Goal: Task Accomplishment & Management: Use online tool/utility

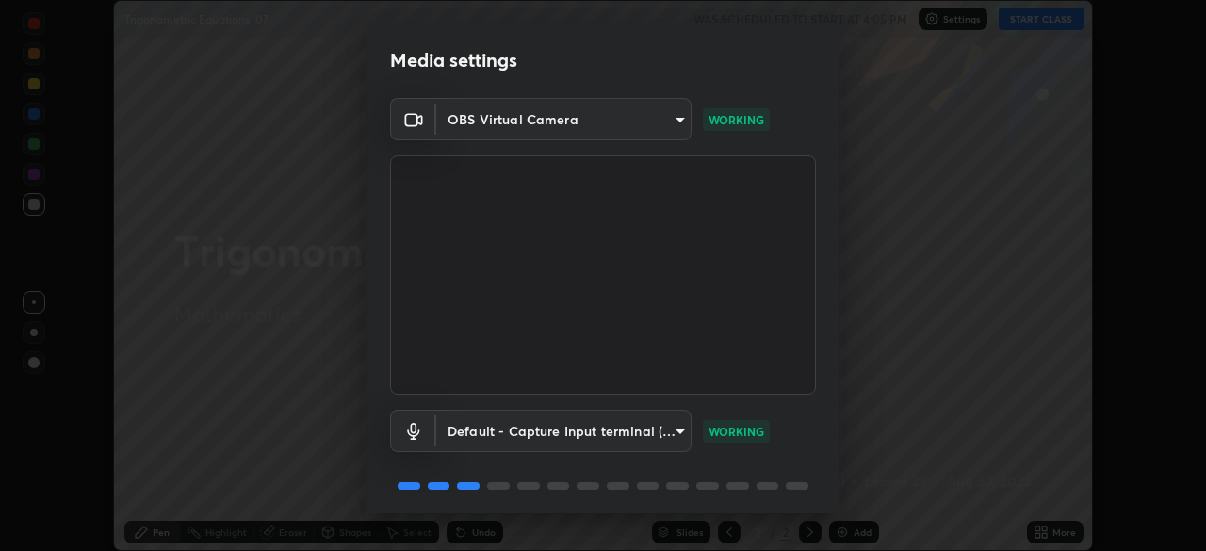
scroll to position [67, 0]
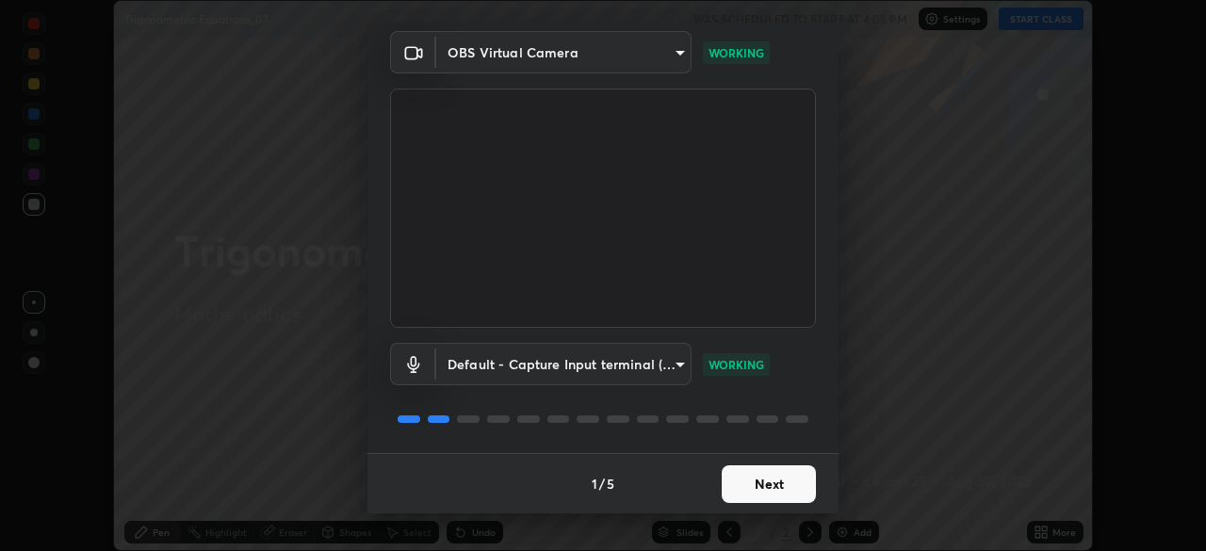
click at [773, 471] on button "Next" at bounding box center [769, 484] width 94 height 38
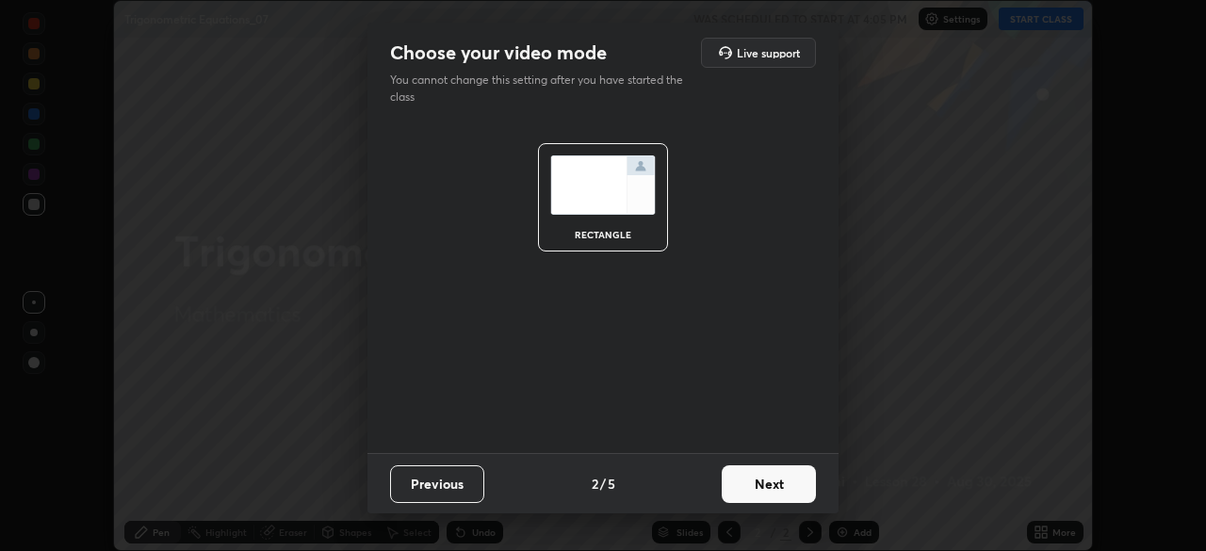
click at [789, 486] on button "Next" at bounding box center [769, 484] width 94 height 38
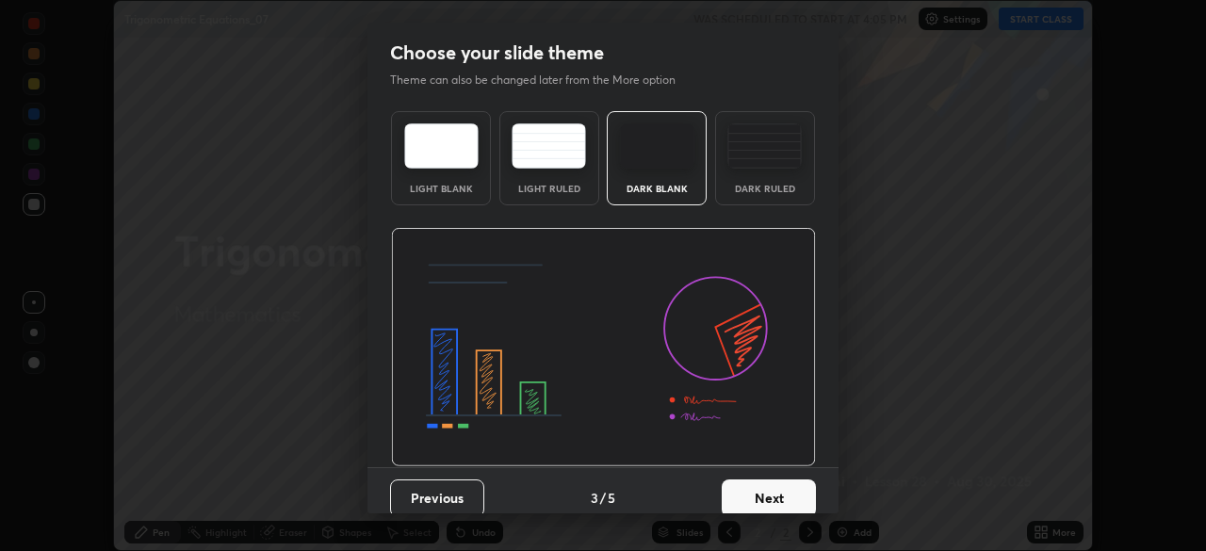
click at [785, 496] on button "Next" at bounding box center [769, 498] width 94 height 38
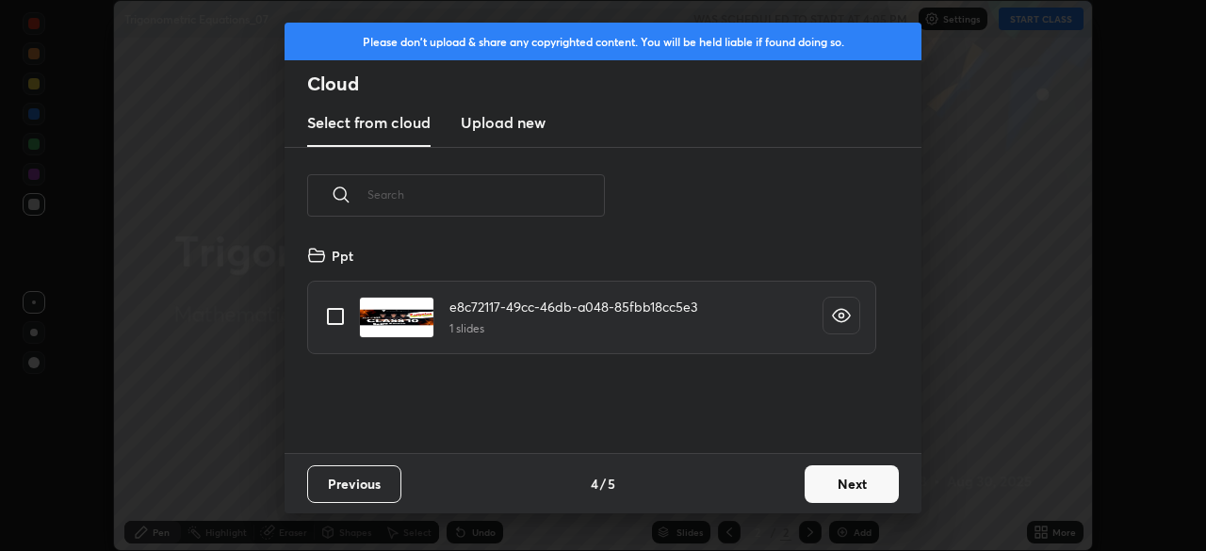
scroll to position [209, 605]
click at [848, 487] on button "Next" at bounding box center [851, 484] width 94 height 38
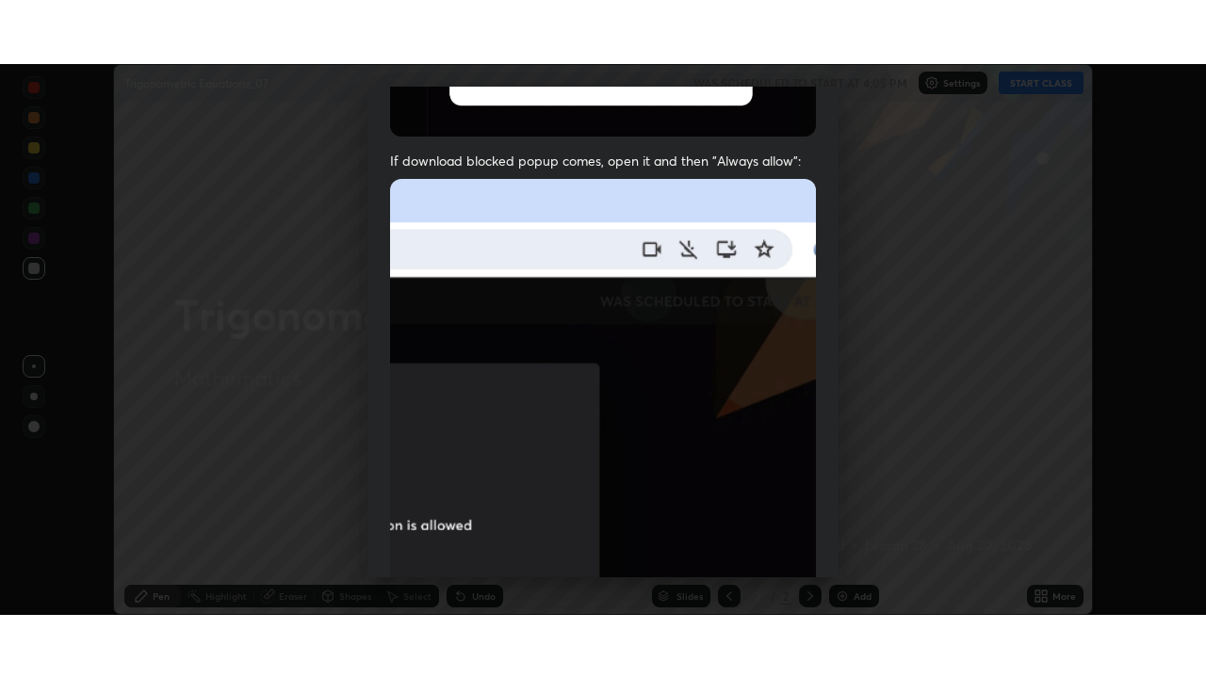
scroll to position [451, 0]
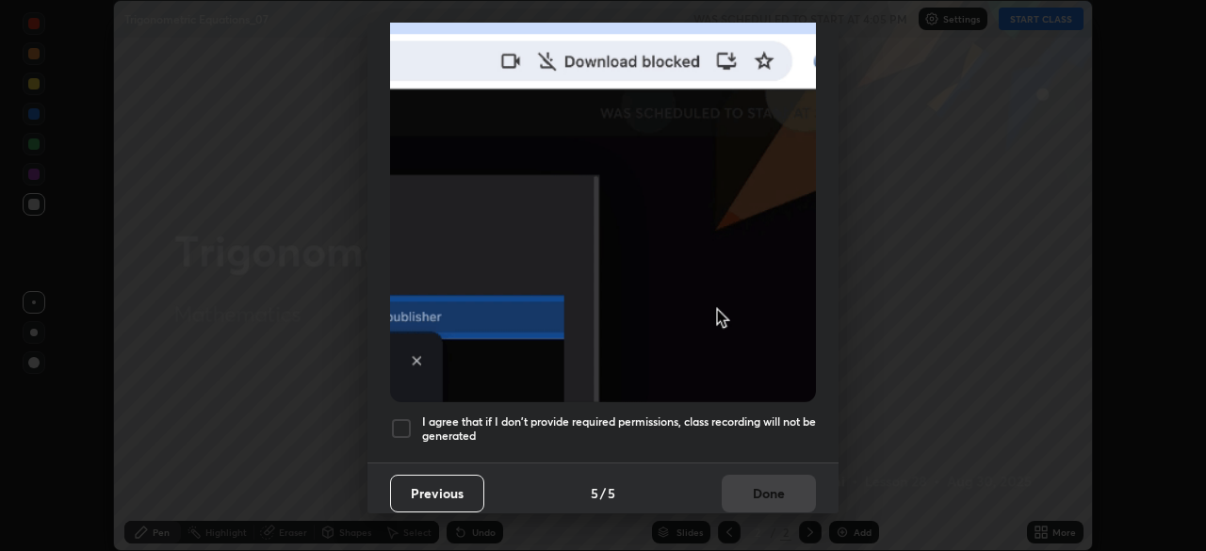
click at [406, 417] on div at bounding box center [401, 428] width 23 height 23
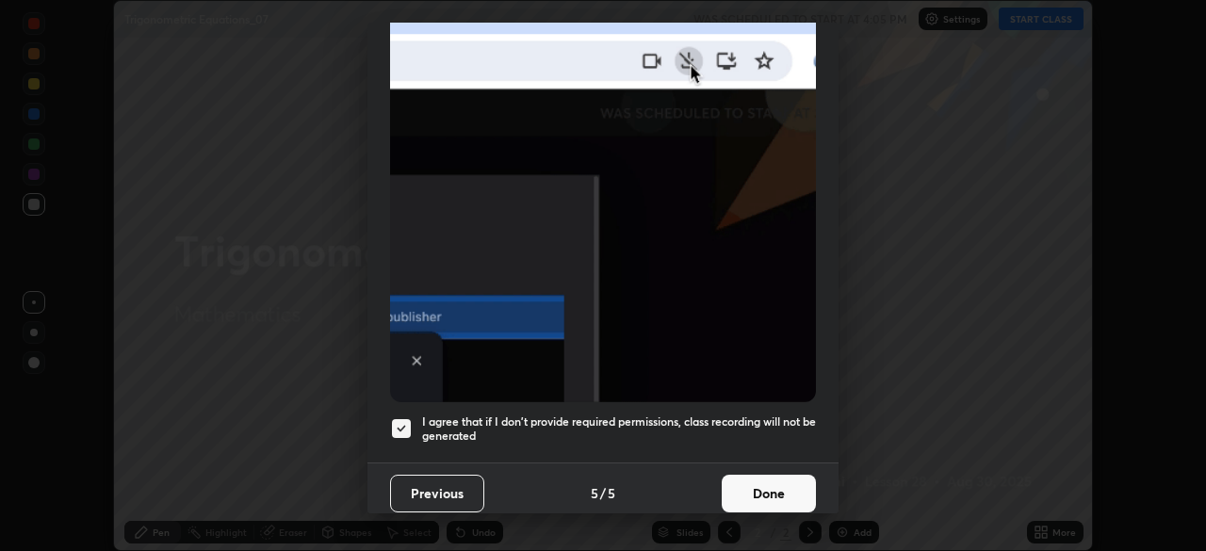
click at [792, 483] on button "Done" at bounding box center [769, 494] width 94 height 38
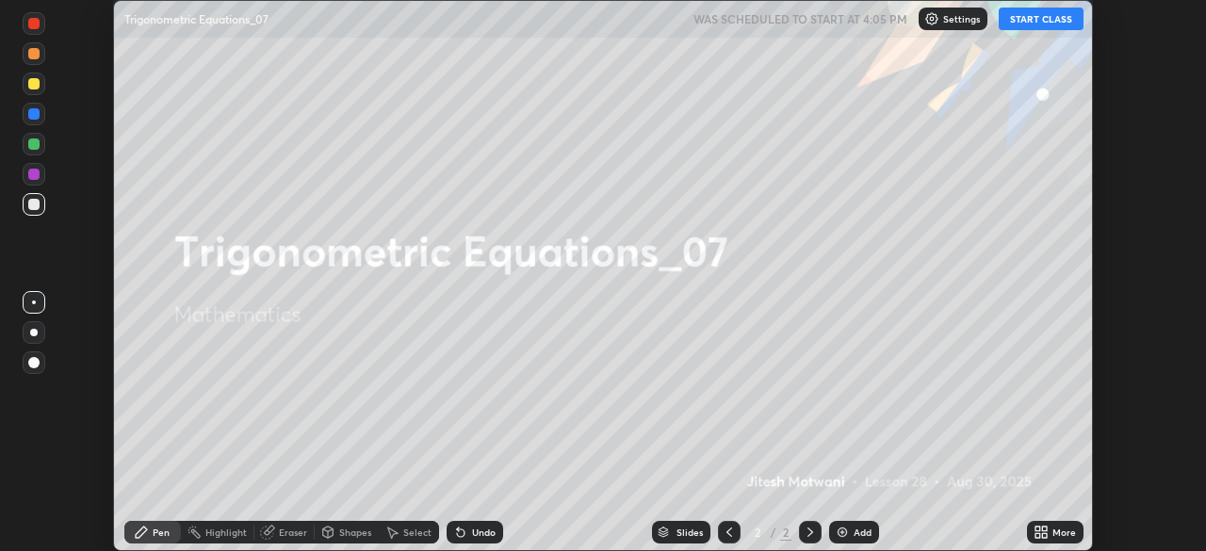
click at [1047, 20] on button "START CLASS" at bounding box center [1041, 19] width 85 height 23
click at [1061, 530] on div "More" at bounding box center [1064, 532] width 24 height 9
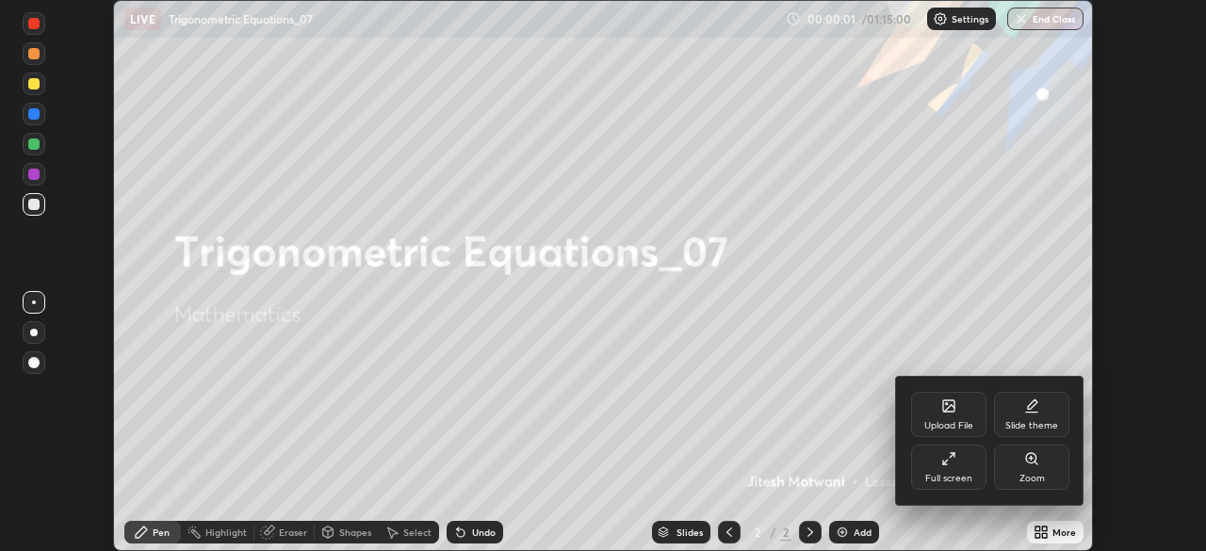
click at [950, 460] on icon at bounding box center [948, 458] width 15 height 15
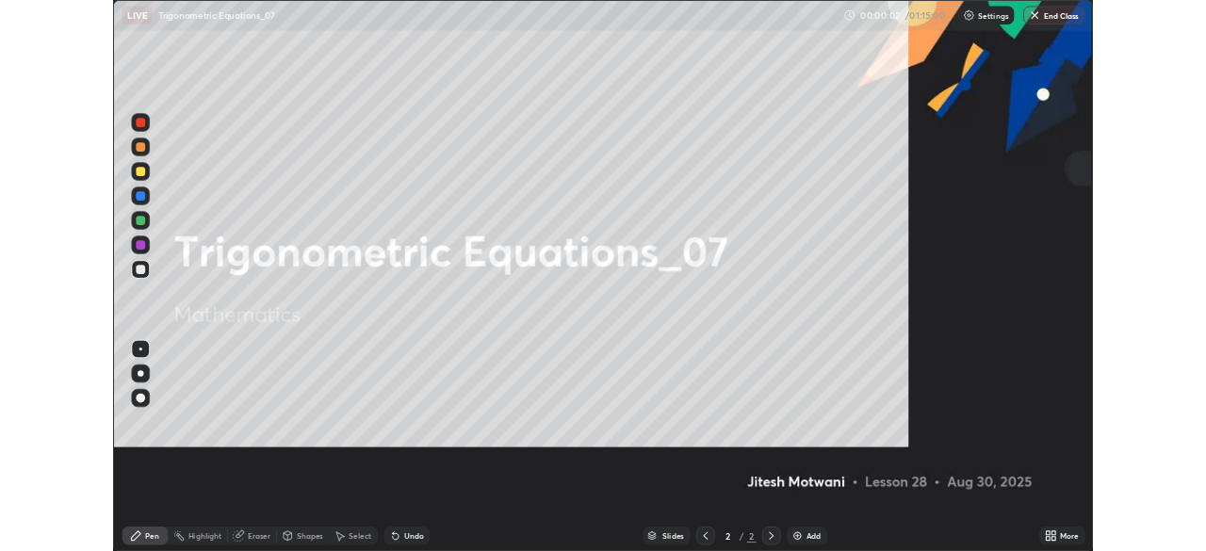
scroll to position [678, 1206]
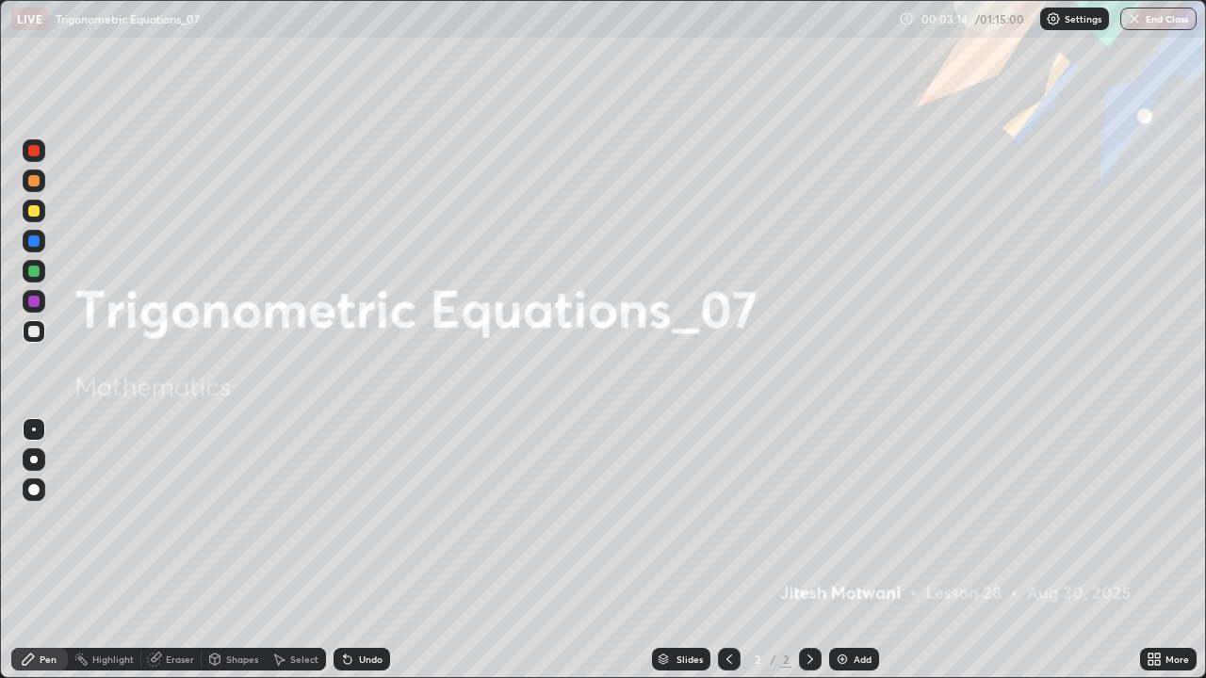
click at [852, 550] on div "Add" at bounding box center [854, 659] width 50 height 23
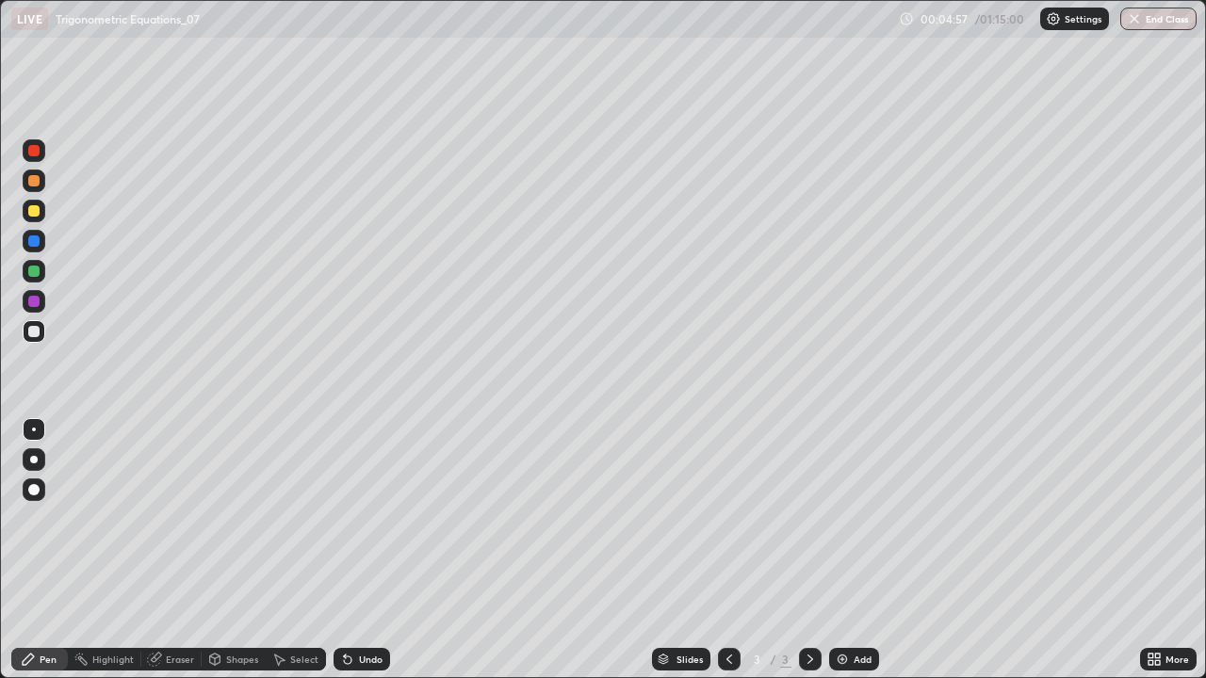
click at [34, 212] on div at bounding box center [33, 210] width 11 height 11
click at [37, 207] on div at bounding box center [33, 210] width 11 height 11
click at [34, 333] on div at bounding box center [33, 331] width 11 height 11
click at [360, 550] on div "Undo" at bounding box center [361, 659] width 57 height 23
click at [352, 550] on icon at bounding box center [347, 659] width 15 height 15
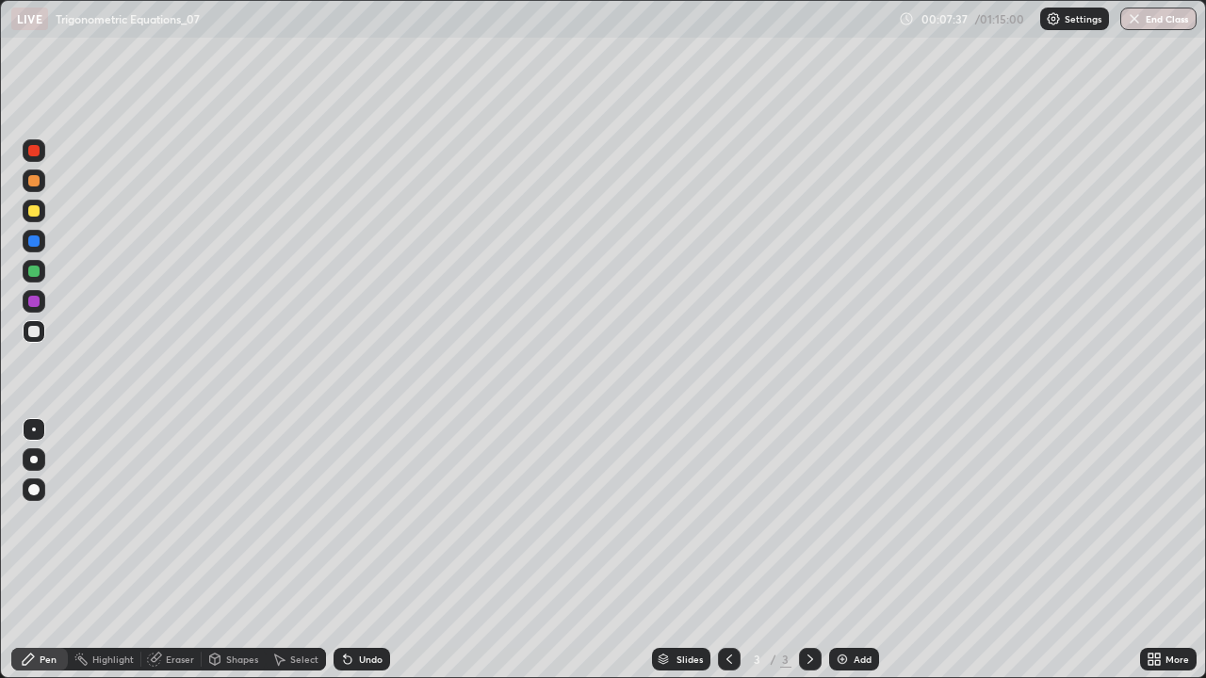
click at [369, 550] on div "Undo" at bounding box center [371, 659] width 24 height 9
click at [362, 550] on div "Undo" at bounding box center [371, 659] width 24 height 9
click at [359, 550] on div "Undo" at bounding box center [371, 659] width 24 height 9
click at [31, 268] on div at bounding box center [33, 271] width 11 height 11
click at [33, 331] on div at bounding box center [33, 331] width 11 height 11
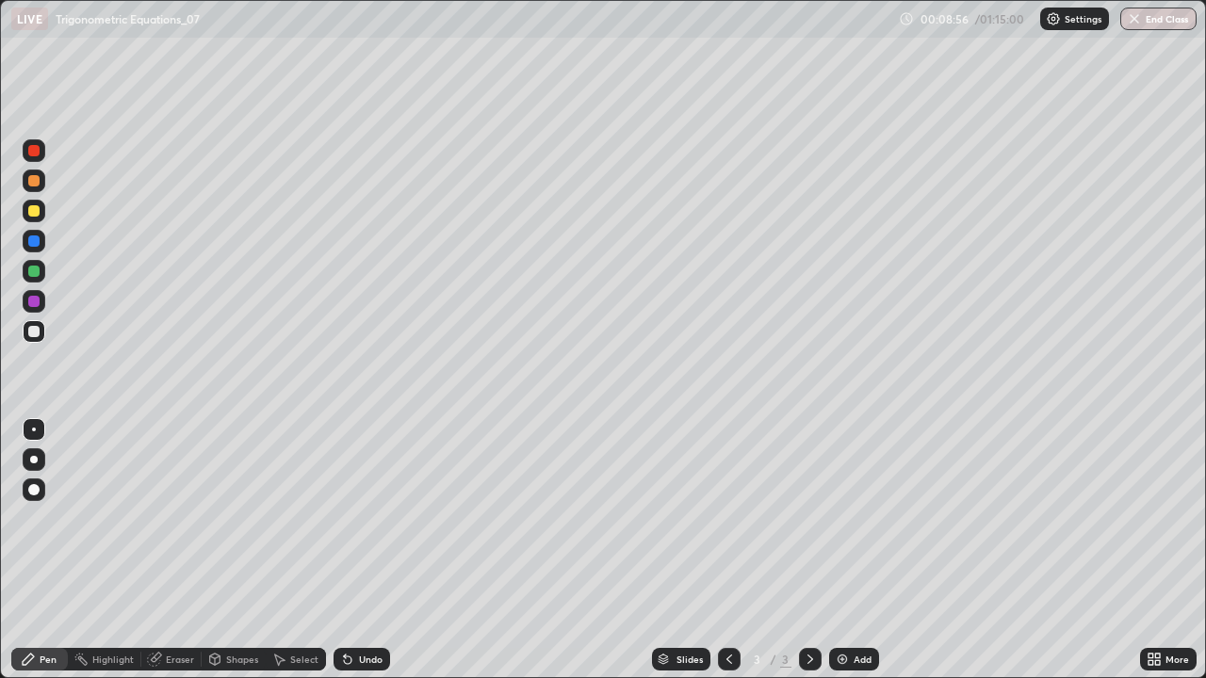
click at [386, 550] on div "Undo" at bounding box center [361, 659] width 57 height 23
click at [372, 550] on div "Undo" at bounding box center [371, 659] width 24 height 9
click at [29, 262] on div at bounding box center [34, 271] width 23 height 23
click at [348, 550] on icon at bounding box center [348, 661] width 8 height 8
click at [359, 550] on div "Undo" at bounding box center [371, 659] width 24 height 9
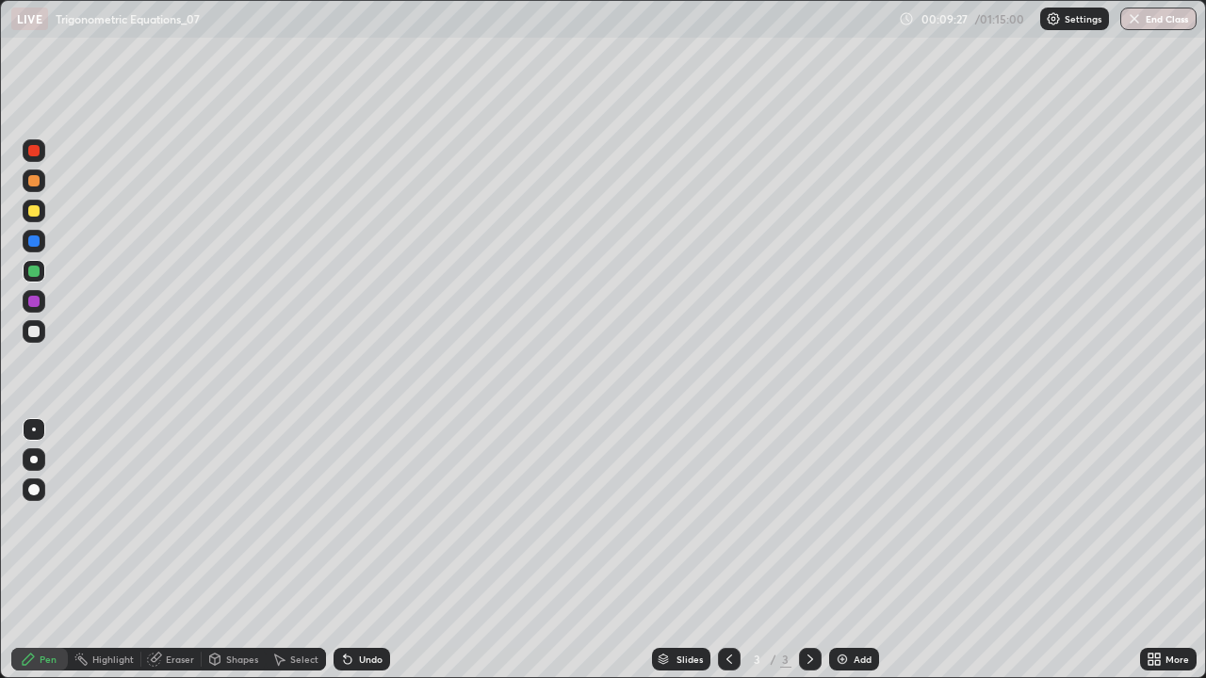
click at [42, 336] on div at bounding box center [34, 331] width 23 height 23
click at [34, 234] on div at bounding box center [34, 241] width 23 height 23
click at [359, 550] on div "Undo" at bounding box center [371, 659] width 24 height 9
click at [351, 550] on icon at bounding box center [347, 659] width 15 height 15
click at [367, 550] on div "Undo" at bounding box center [371, 659] width 24 height 9
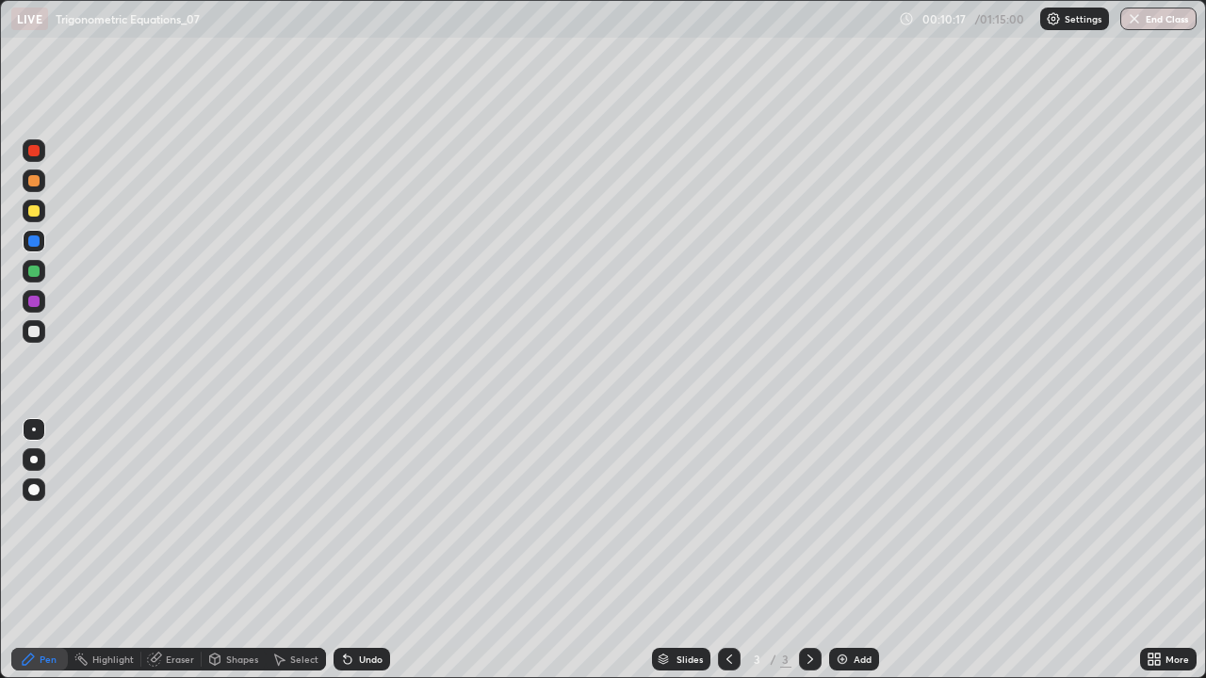
click at [359, 550] on div "Undo" at bounding box center [371, 659] width 24 height 9
click at [378, 550] on div "Undo" at bounding box center [371, 659] width 24 height 9
click at [34, 187] on div at bounding box center [34, 181] width 23 height 23
click at [356, 550] on div "Undo" at bounding box center [361, 659] width 57 height 23
click at [29, 331] on div at bounding box center [33, 331] width 11 height 11
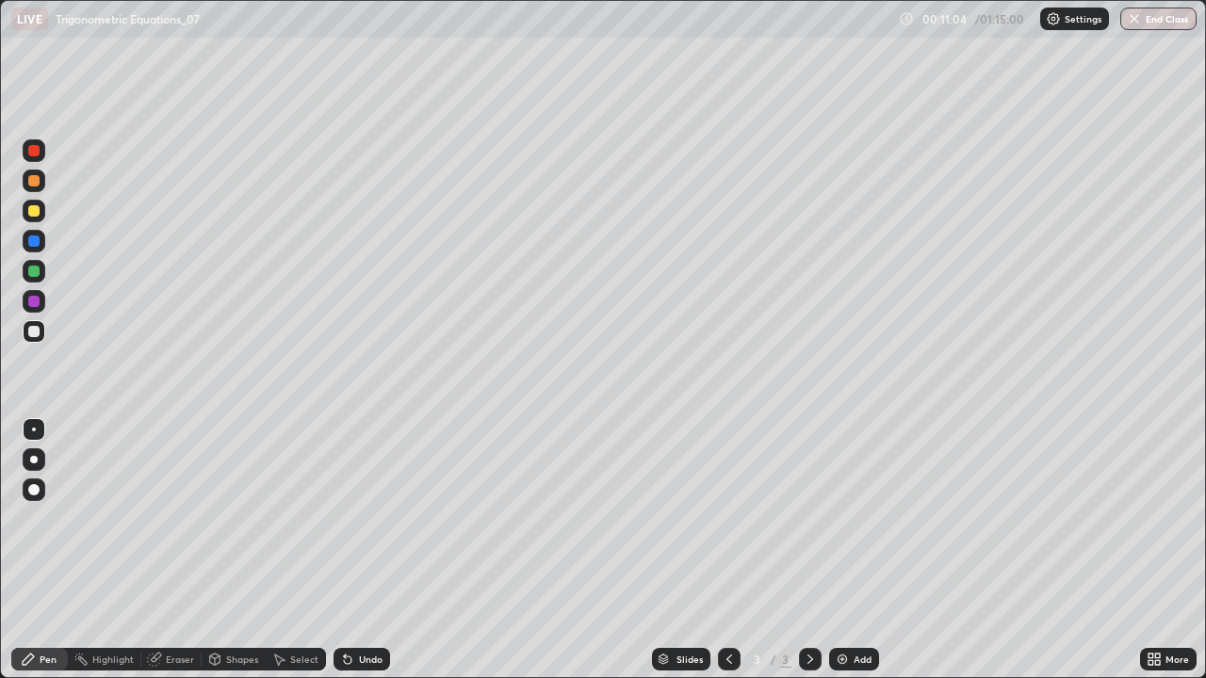
click at [355, 550] on div "Undo" at bounding box center [361, 659] width 57 height 23
click at [345, 550] on icon at bounding box center [348, 661] width 8 height 8
click at [354, 550] on div "Undo" at bounding box center [361, 659] width 57 height 23
click at [26, 182] on div at bounding box center [34, 181] width 23 height 23
click at [31, 243] on div at bounding box center [33, 241] width 11 height 11
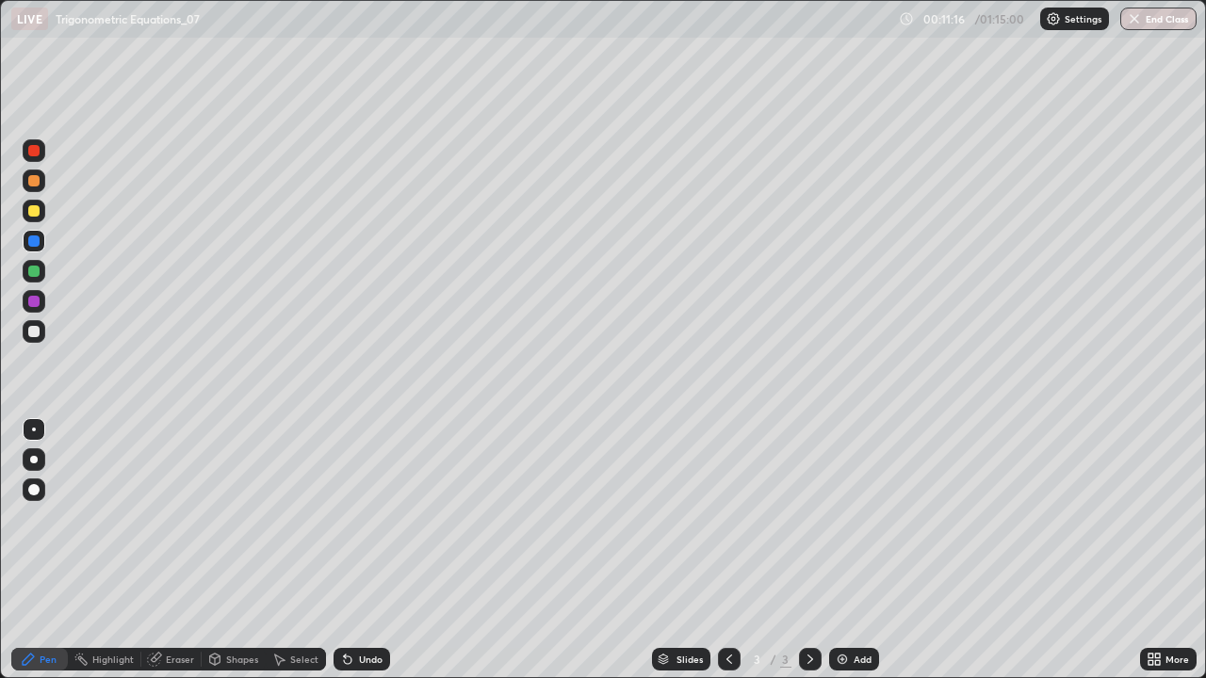
click at [30, 272] on div at bounding box center [33, 271] width 11 height 11
click at [39, 299] on div at bounding box center [33, 301] width 11 height 11
click at [356, 550] on div "Undo" at bounding box center [361, 659] width 57 height 23
click at [33, 250] on div at bounding box center [34, 241] width 23 height 23
click at [25, 272] on div at bounding box center [34, 271] width 23 height 23
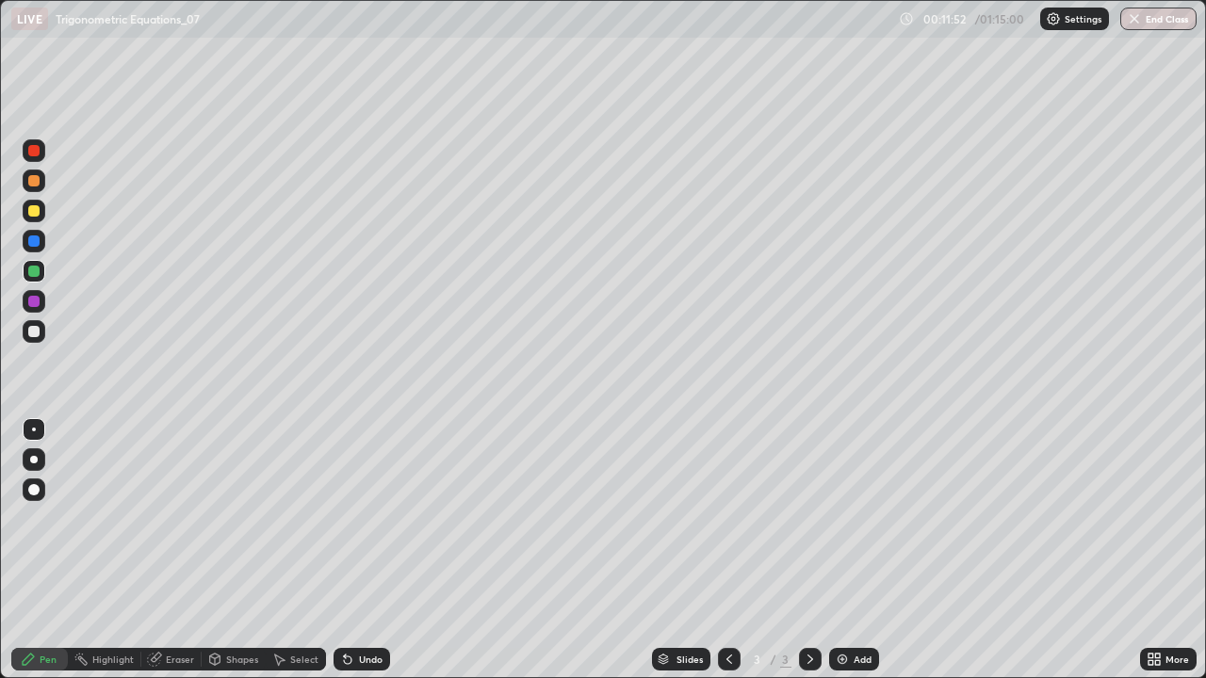
click at [29, 155] on div at bounding box center [34, 150] width 23 height 23
click at [31, 327] on div at bounding box center [33, 331] width 11 height 11
click at [357, 550] on div "Undo" at bounding box center [361, 659] width 57 height 23
click at [35, 245] on div at bounding box center [33, 241] width 11 height 11
click at [353, 550] on div "Undo" at bounding box center [361, 659] width 57 height 23
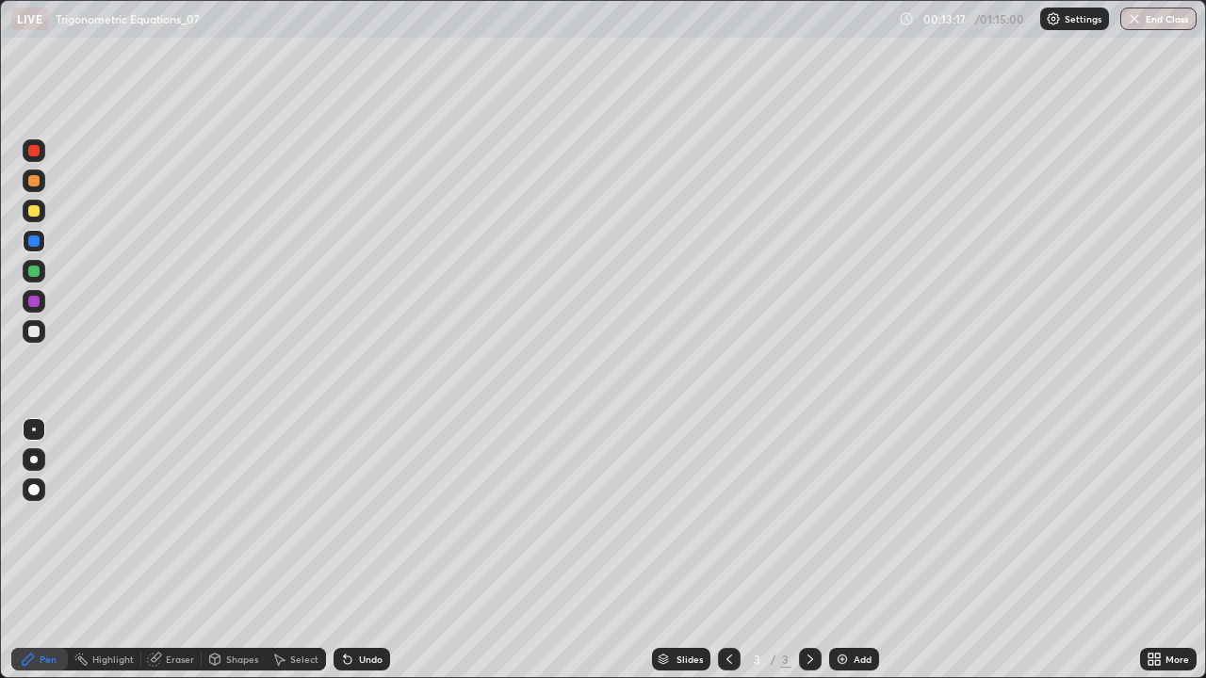
click at [32, 332] on div at bounding box center [33, 331] width 11 height 11
click at [35, 209] on div at bounding box center [33, 210] width 11 height 11
click at [31, 185] on div at bounding box center [33, 180] width 11 height 11
click at [35, 332] on div at bounding box center [33, 331] width 11 height 11
click at [31, 216] on div at bounding box center [33, 210] width 11 height 11
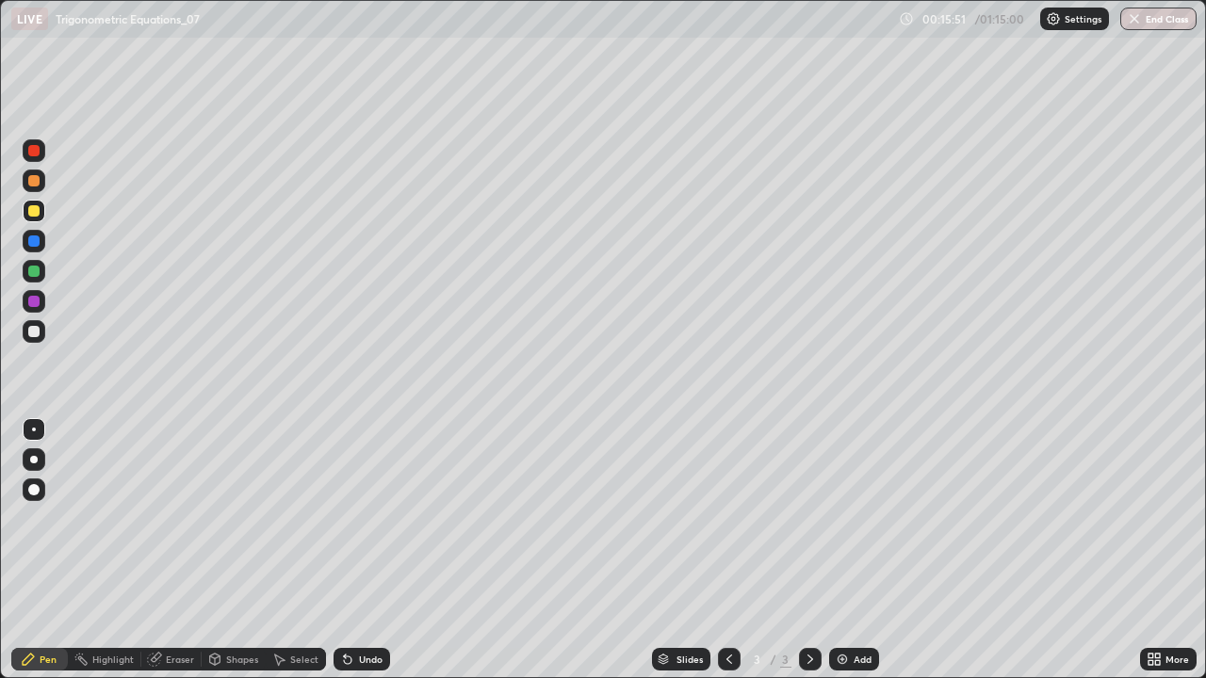
click at [865, 550] on div "Add" at bounding box center [862, 659] width 18 height 9
click at [362, 550] on div "Undo" at bounding box center [371, 659] width 24 height 9
click at [358, 550] on div "Undo" at bounding box center [361, 659] width 57 height 23
click at [345, 550] on icon at bounding box center [348, 661] width 8 height 8
click at [377, 550] on div "Undo" at bounding box center [371, 659] width 24 height 9
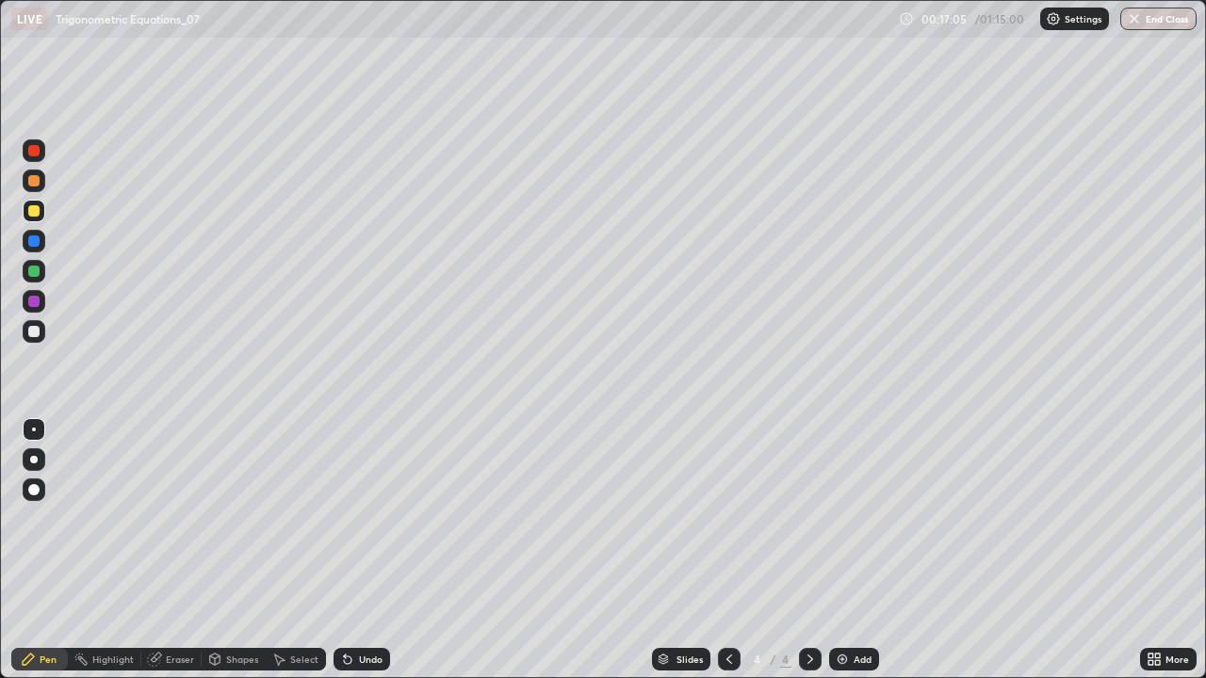
click at [30, 331] on div at bounding box center [33, 331] width 11 height 11
click at [34, 215] on div at bounding box center [33, 210] width 11 height 11
click at [36, 241] on div at bounding box center [33, 241] width 11 height 11
click at [35, 274] on div at bounding box center [33, 271] width 11 height 11
click at [38, 239] on div at bounding box center [33, 241] width 11 height 11
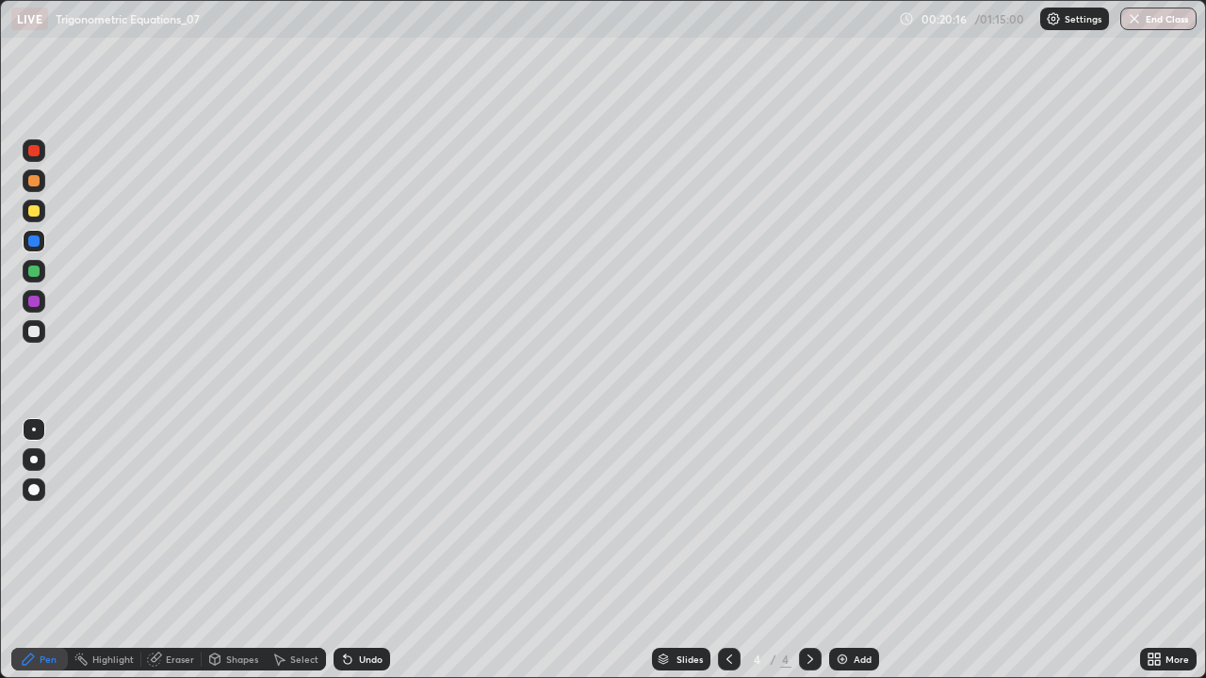
click at [32, 214] on div at bounding box center [33, 210] width 11 height 11
click at [370, 550] on div "Undo" at bounding box center [371, 659] width 24 height 9
click at [373, 550] on div "Undo" at bounding box center [371, 659] width 24 height 9
click at [372, 550] on div "Undo" at bounding box center [371, 659] width 24 height 9
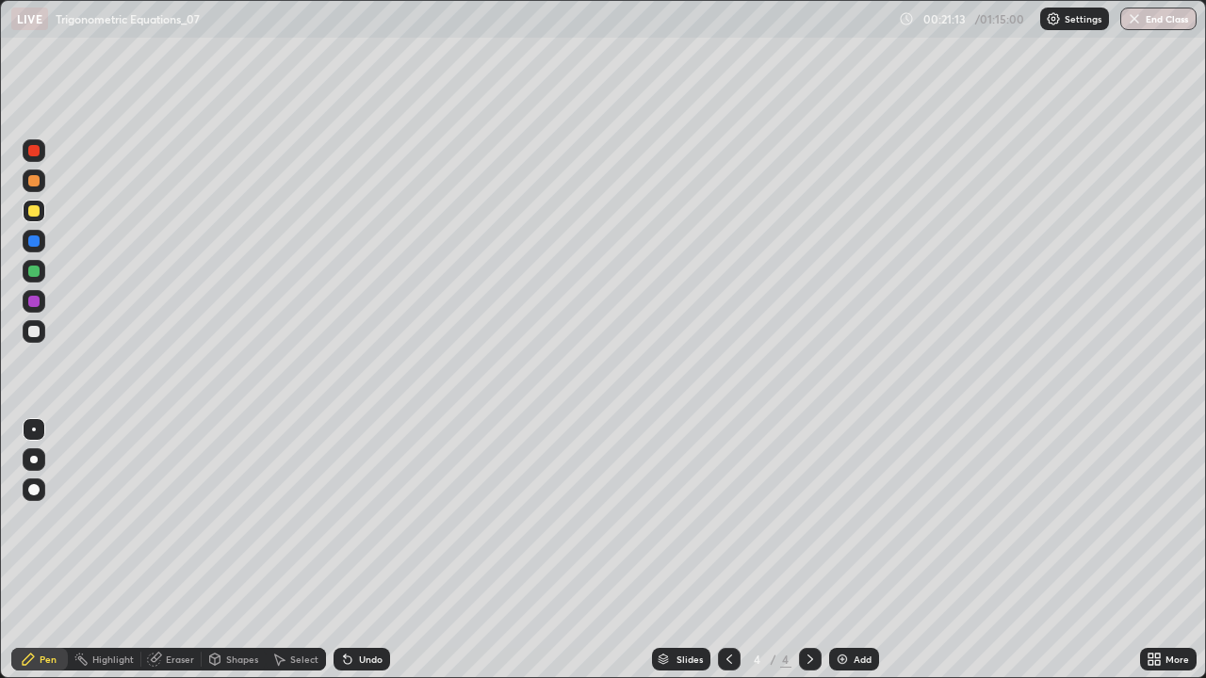
click at [27, 179] on div at bounding box center [34, 181] width 23 height 23
click at [34, 271] on div at bounding box center [33, 271] width 11 height 11
click at [36, 180] on div at bounding box center [33, 180] width 11 height 11
click at [33, 153] on div at bounding box center [33, 150] width 11 height 11
click at [375, 550] on div "Undo" at bounding box center [361, 659] width 57 height 23
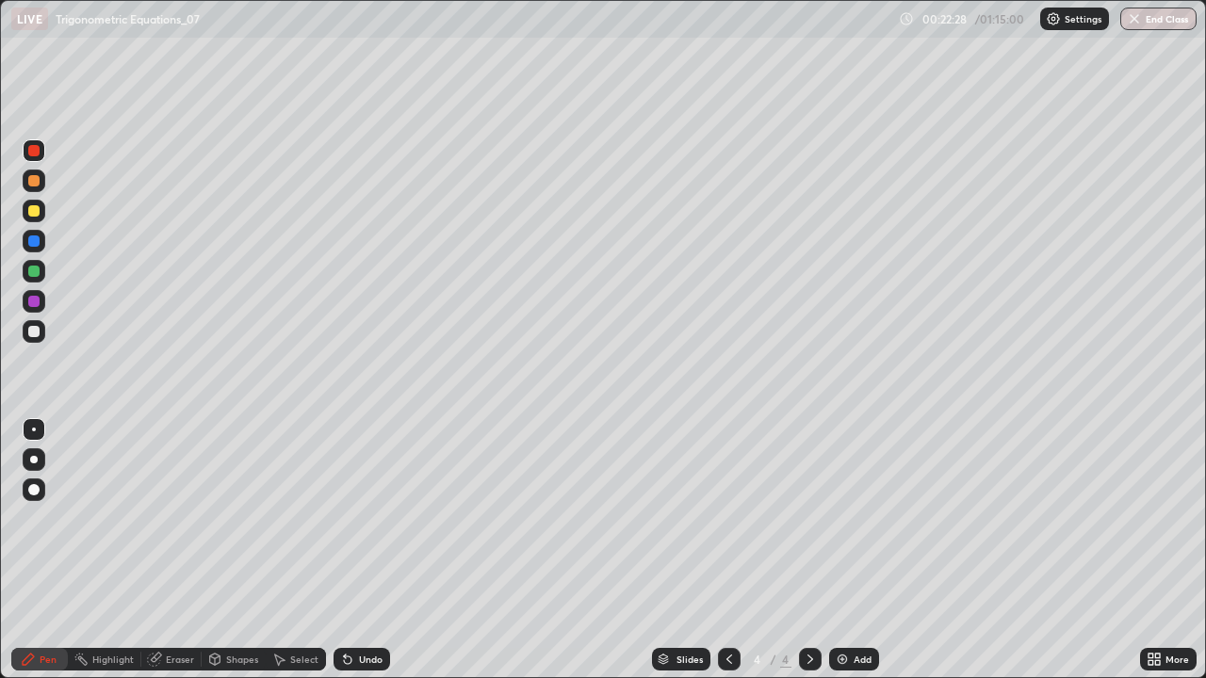
click at [31, 178] on div at bounding box center [33, 180] width 11 height 11
click at [33, 270] on div at bounding box center [33, 271] width 11 height 11
click at [37, 303] on div at bounding box center [33, 301] width 11 height 11
click at [32, 212] on div at bounding box center [33, 210] width 11 height 11
click at [32, 332] on div at bounding box center [33, 331] width 11 height 11
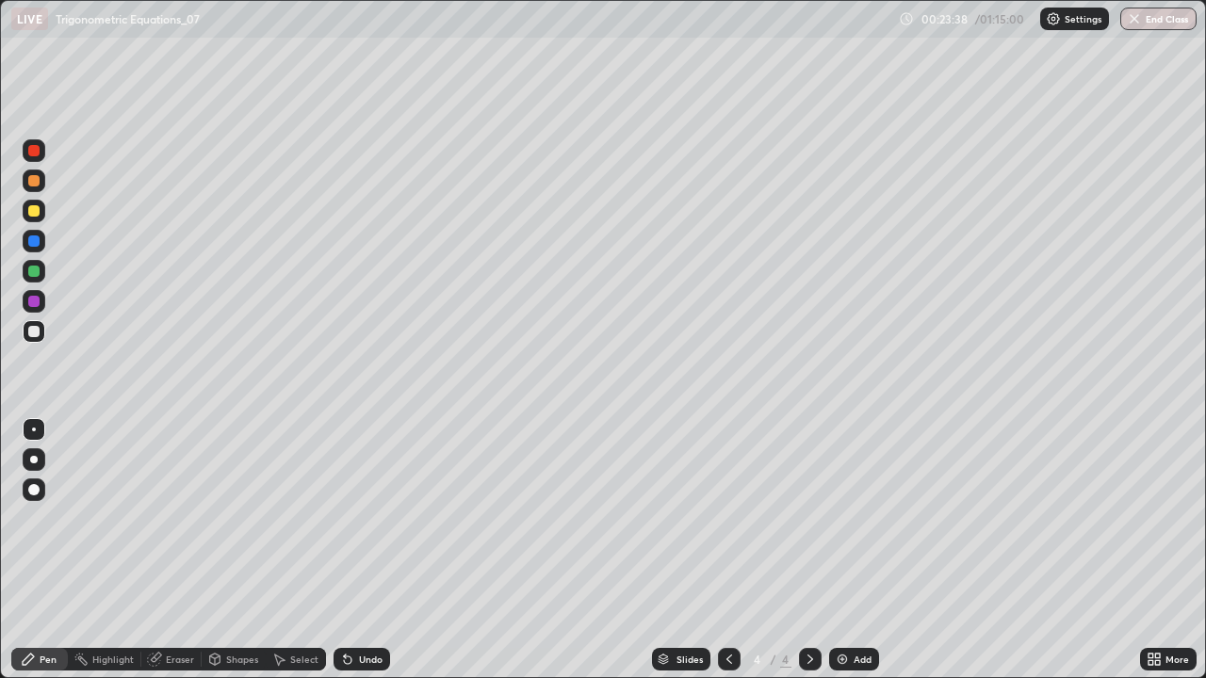
click at [26, 209] on div at bounding box center [34, 211] width 23 height 23
click at [359, 550] on div "Undo" at bounding box center [371, 659] width 24 height 9
click at [362, 550] on div "Undo" at bounding box center [371, 659] width 24 height 9
click at [858, 550] on div "Add" at bounding box center [862, 659] width 18 height 9
click at [36, 329] on div at bounding box center [33, 331] width 11 height 11
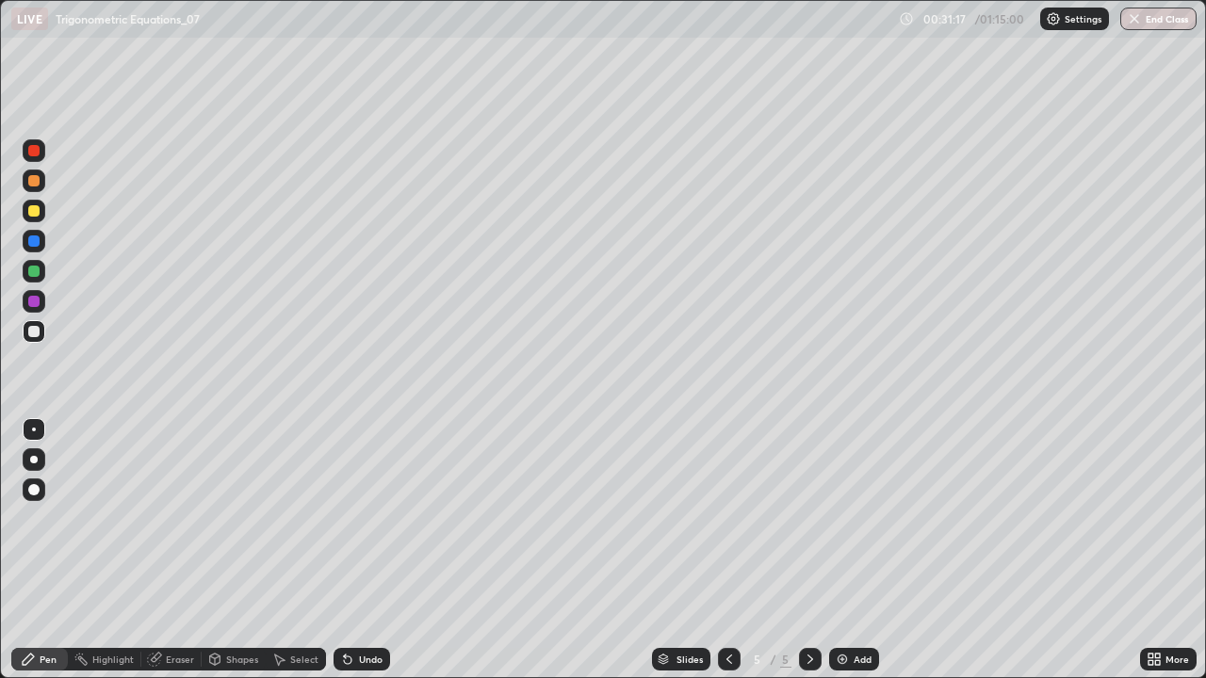
click at [359, 550] on div "Undo" at bounding box center [371, 659] width 24 height 9
click at [372, 550] on div "Undo" at bounding box center [371, 659] width 24 height 9
click at [360, 550] on div "Undo" at bounding box center [371, 659] width 24 height 9
click at [369, 550] on div "Undo" at bounding box center [361, 659] width 57 height 23
click at [36, 240] on div at bounding box center [33, 241] width 11 height 11
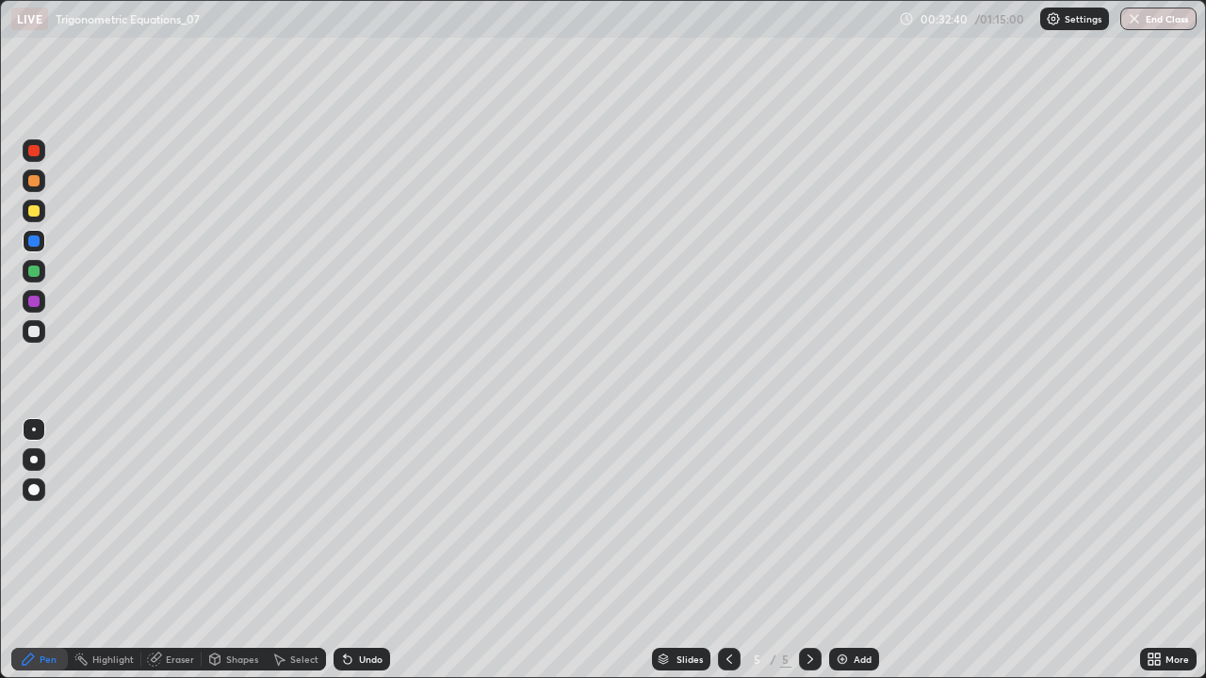
click at [41, 333] on div at bounding box center [34, 331] width 23 height 23
click at [29, 269] on div at bounding box center [33, 271] width 11 height 11
click at [32, 337] on div at bounding box center [34, 331] width 23 height 23
click at [366, 550] on div "Undo" at bounding box center [371, 659] width 24 height 9
click at [366, 550] on div "Undo" at bounding box center [361, 659] width 57 height 23
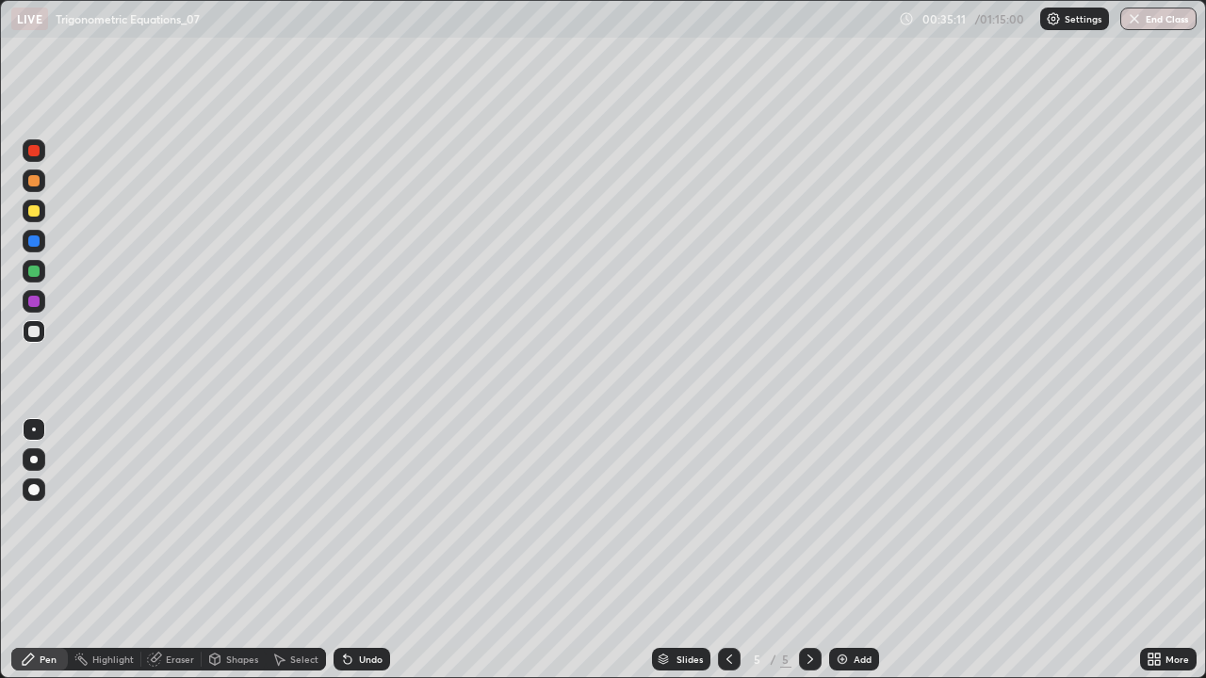
click at [28, 272] on div at bounding box center [33, 271] width 11 height 11
click at [34, 328] on div at bounding box center [33, 331] width 11 height 11
click at [36, 240] on div at bounding box center [33, 241] width 11 height 11
click at [869, 550] on div "Add" at bounding box center [854, 659] width 50 height 23
click at [32, 211] on div at bounding box center [33, 210] width 11 height 11
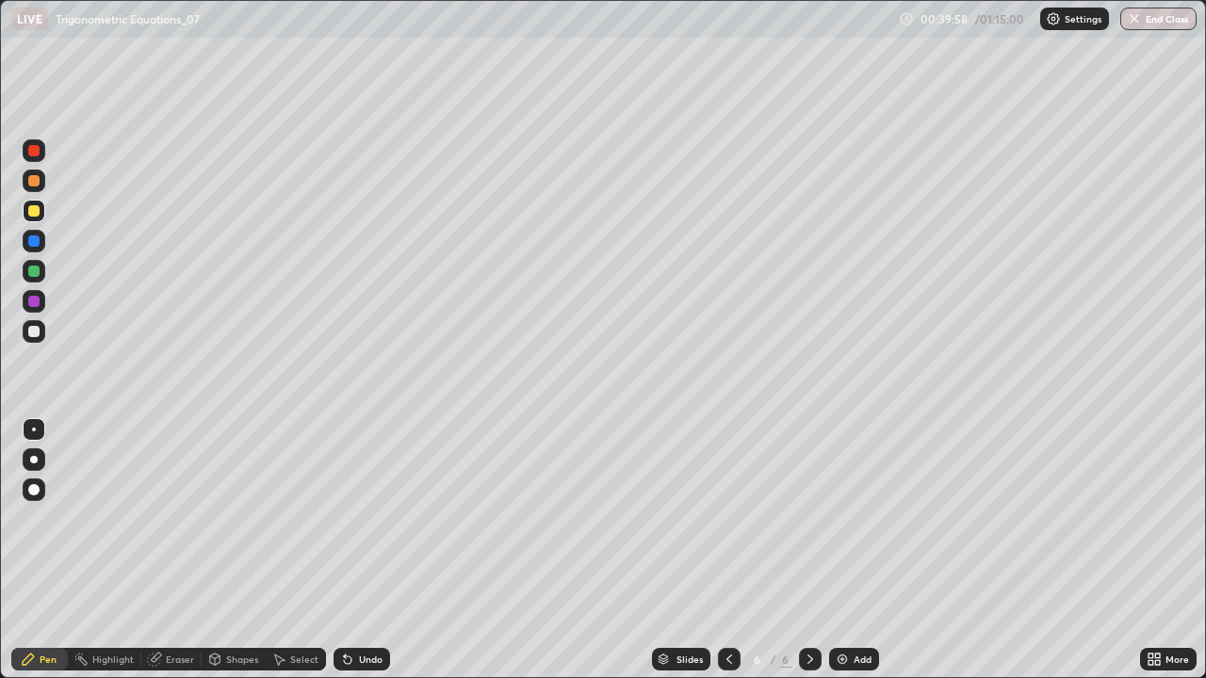
click at [33, 332] on div at bounding box center [33, 331] width 11 height 11
click at [354, 550] on div "Undo" at bounding box center [361, 659] width 57 height 23
click at [352, 550] on icon at bounding box center [347, 659] width 15 height 15
click at [363, 550] on div "Undo" at bounding box center [361, 659] width 57 height 23
click at [377, 550] on div "Undo" at bounding box center [361, 659] width 57 height 23
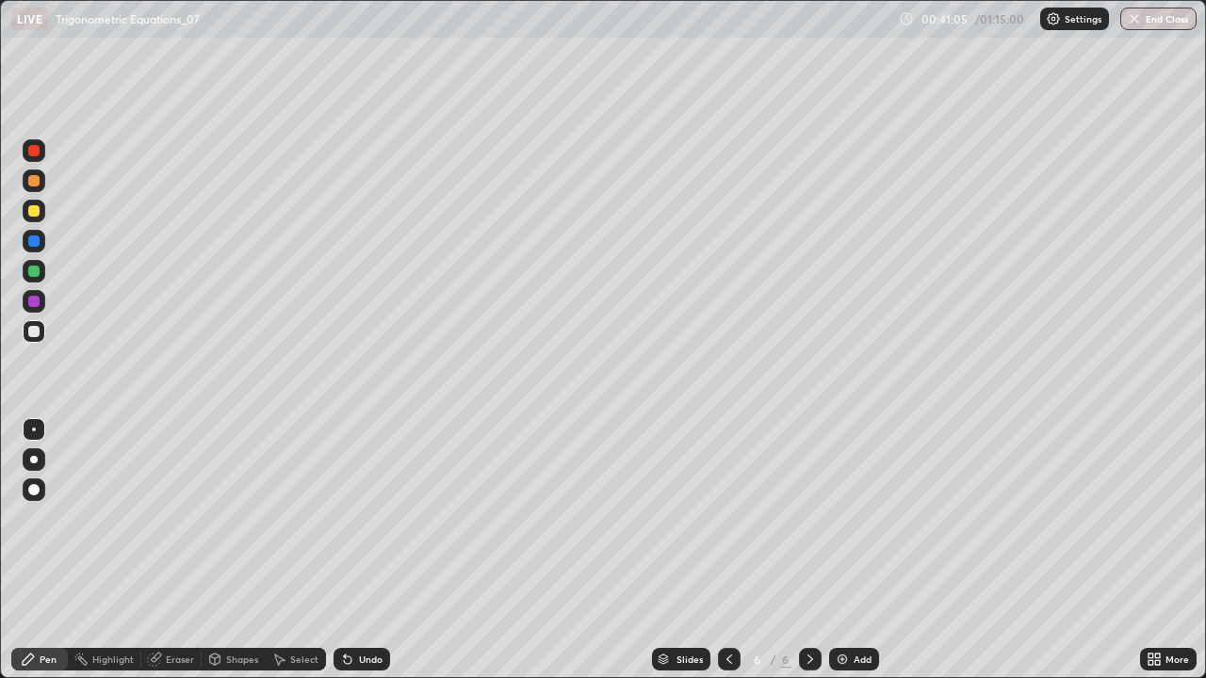
click at [29, 238] on div at bounding box center [33, 241] width 11 height 11
click at [32, 338] on div at bounding box center [34, 331] width 23 height 23
click at [299, 550] on div "Select" at bounding box center [304, 659] width 28 height 9
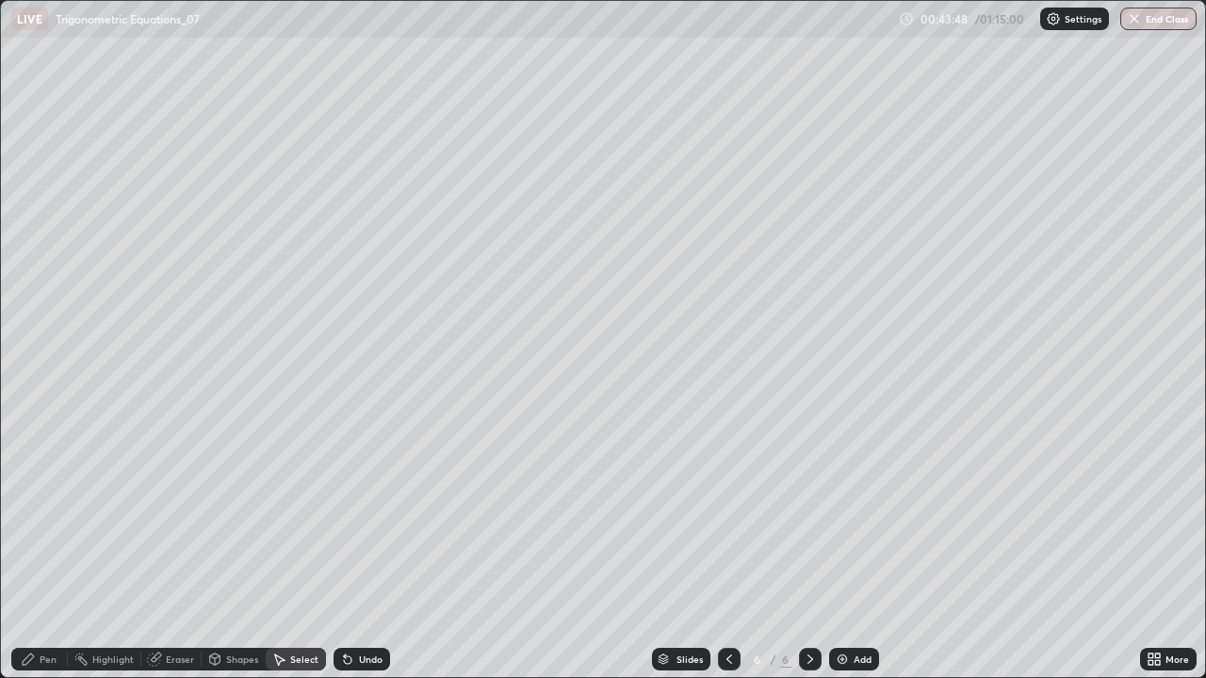
click at [42, 550] on div "Pen" at bounding box center [39, 659] width 57 height 23
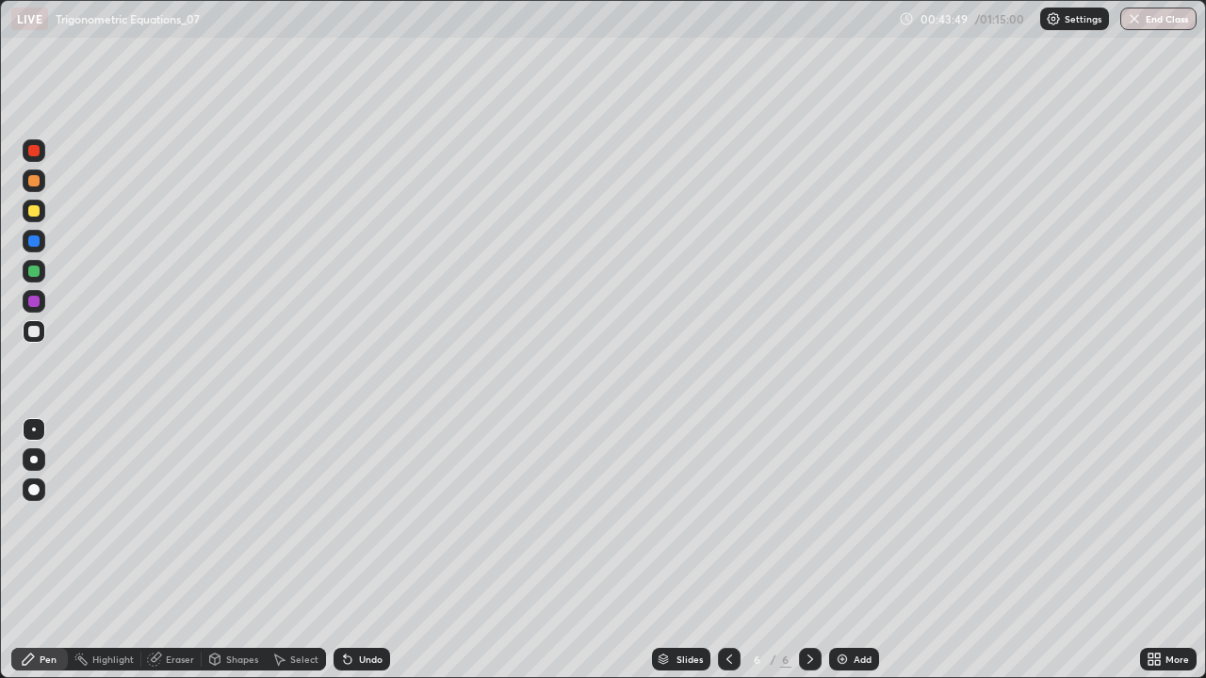
click at [34, 208] on div at bounding box center [33, 210] width 11 height 11
click at [24, 184] on div at bounding box center [34, 181] width 23 height 23
click at [35, 332] on div at bounding box center [33, 331] width 11 height 11
click at [33, 206] on div at bounding box center [33, 210] width 11 height 11
click at [27, 211] on div at bounding box center [34, 211] width 23 height 23
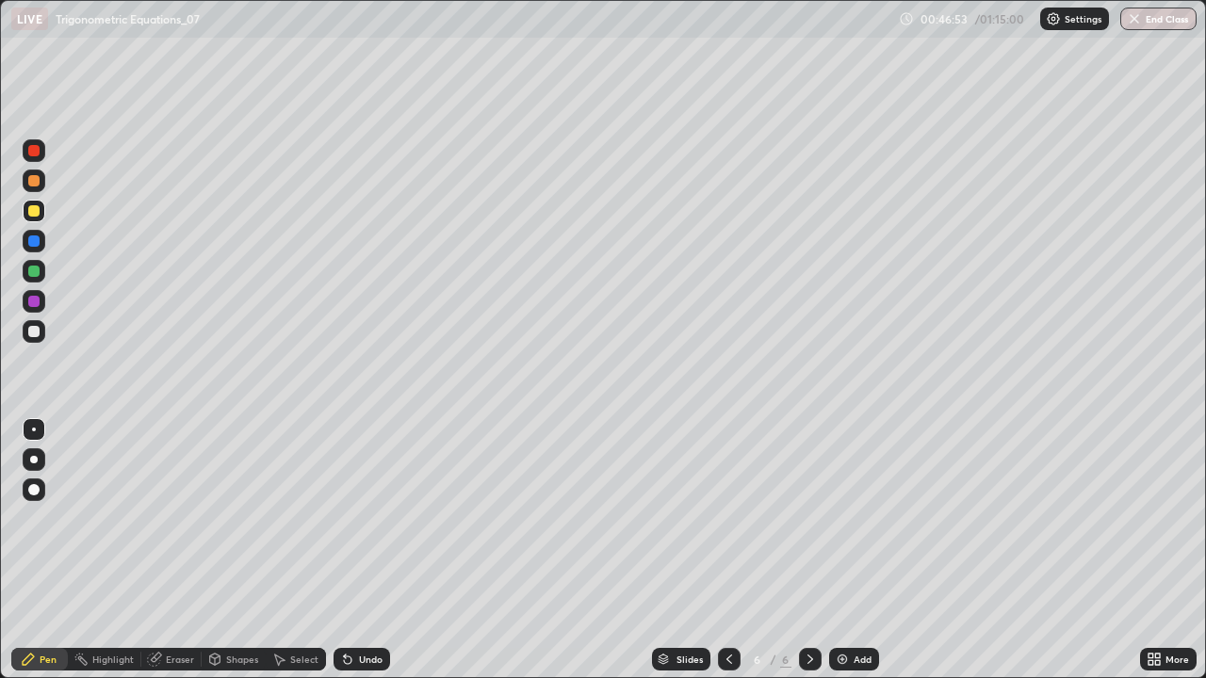
click at [856, 550] on div "Add" at bounding box center [862, 659] width 18 height 9
click at [360, 550] on div "Undo" at bounding box center [361, 659] width 57 height 23
click at [161, 550] on div "Eraser" at bounding box center [171, 659] width 60 height 23
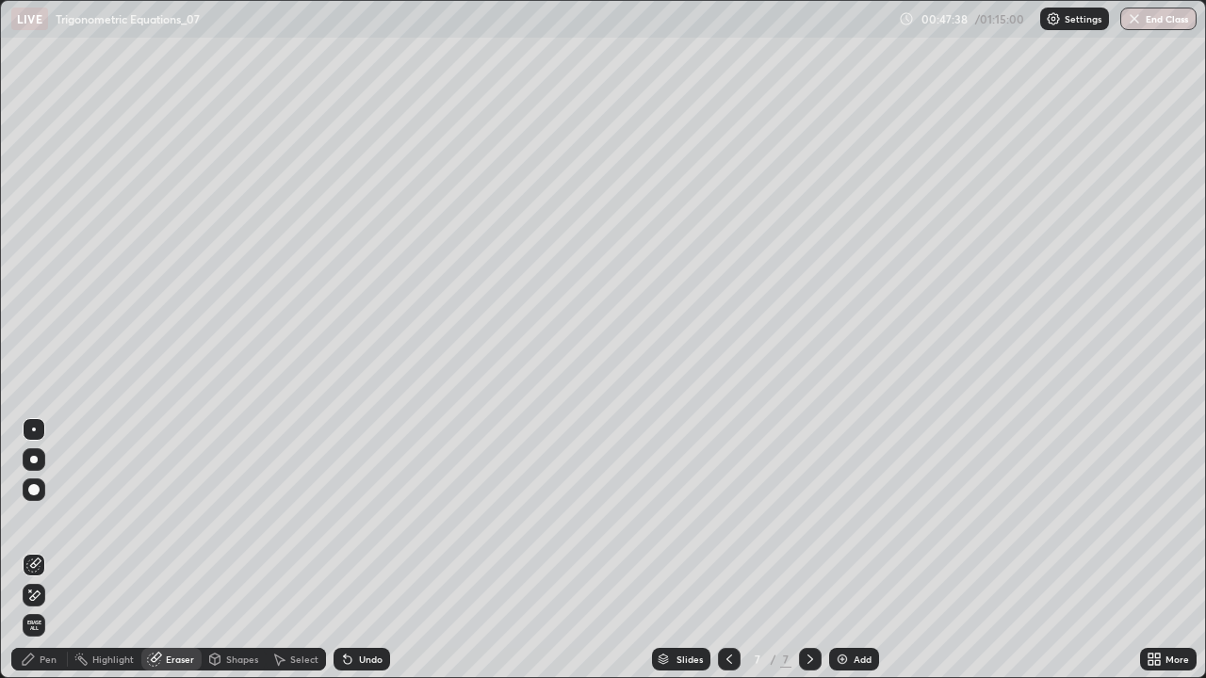
click at [42, 550] on div "Pen" at bounding box center [39, 659] width 57 height 23
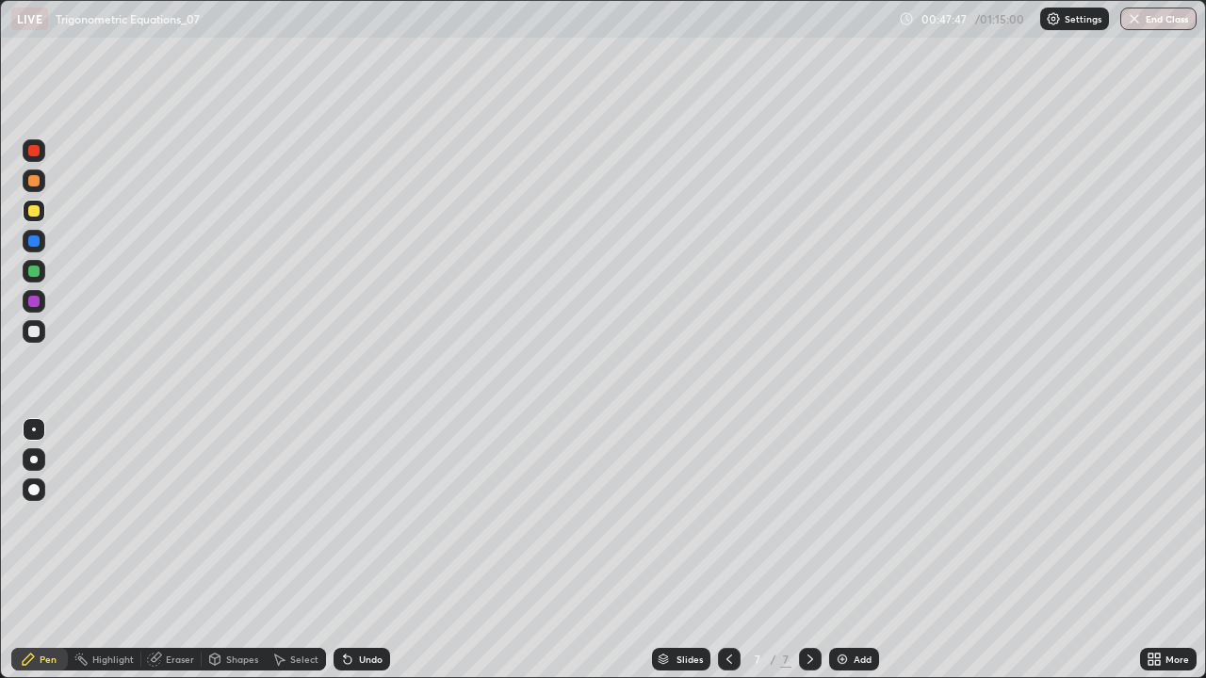
click at [366, 550] on div "Undo" at bounding box center [361, 659] width 57 height 23
click at [361, 550] on div "Undo" at bounding box center [361, 659] width 57 height 23
click at [359, 550] on div "Undo" at bounding box center [371, 659] width 24 height 9
click at [369, 550] on div "Undo" at bounding box center [371, 659] width 24 height 9
click at [354, 550] on div "Undo" at bounding box center [361, 659] width 57 height 23
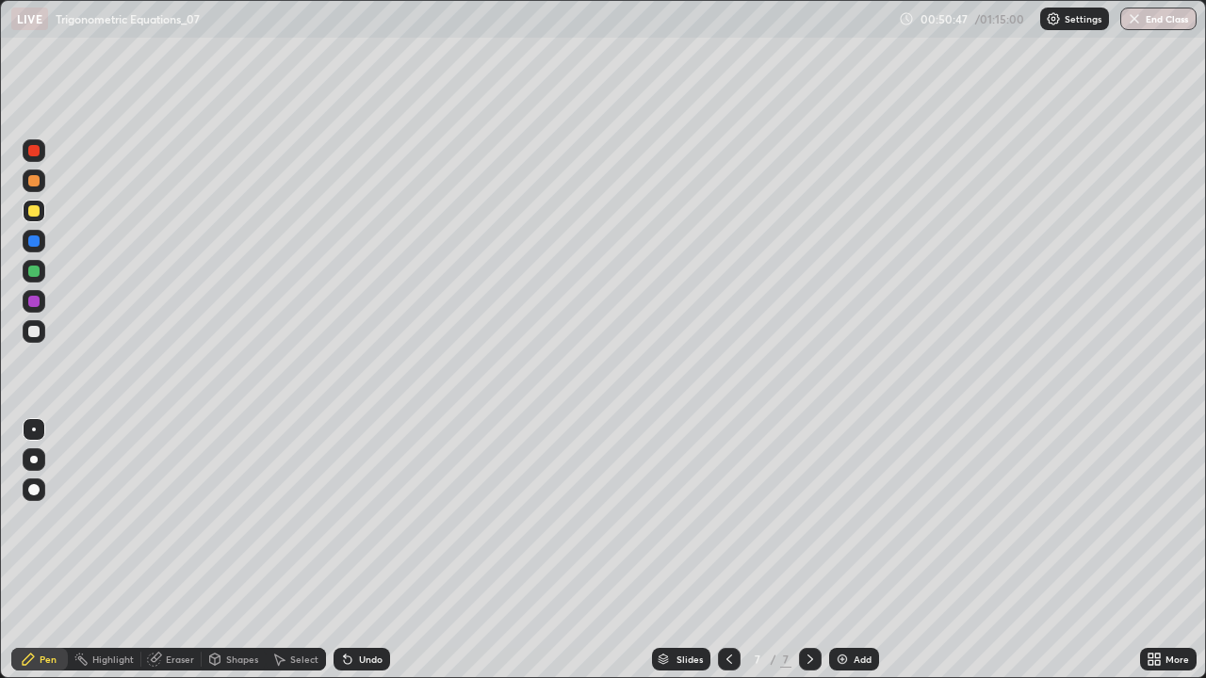
click at [345, 550] on icon at bounding box center [348, 661] width 8 height 8
click at [354, 550] on div "Undo" at bounding box center [361, 659] width 57 height 23
click at [345, 550] on icon at bounding box center [348, 661] width 8 height 8
click at [359, 550] on div "Undo" at bounding box center [371, 659] width 24 height 9
click at [350, 550] on icon at bounding box center [347, 659] width 15 height 15
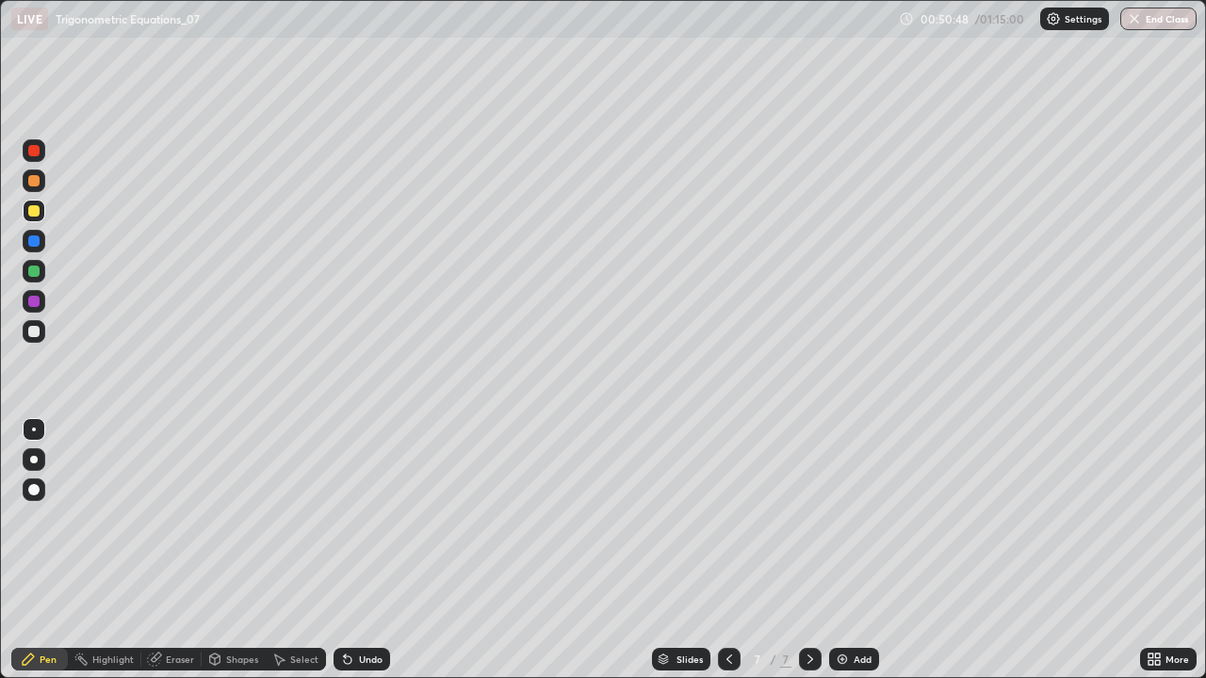
click at [350, 550] on icon at bounding box center [347, 659] width 15 height 15
click at [355, 550] on div "Undo" at bounding box center [361, 659] width 57 height 23
click at [359, 550] on div "Undo" at bounding box center [371, 659] width 24 height 9
click at [348, 550] on icon at bounding box center [348, 661] width 8 height 8
click at [353, 550] on div "Undo" at bounding box center [361, 659] width 57 height 23
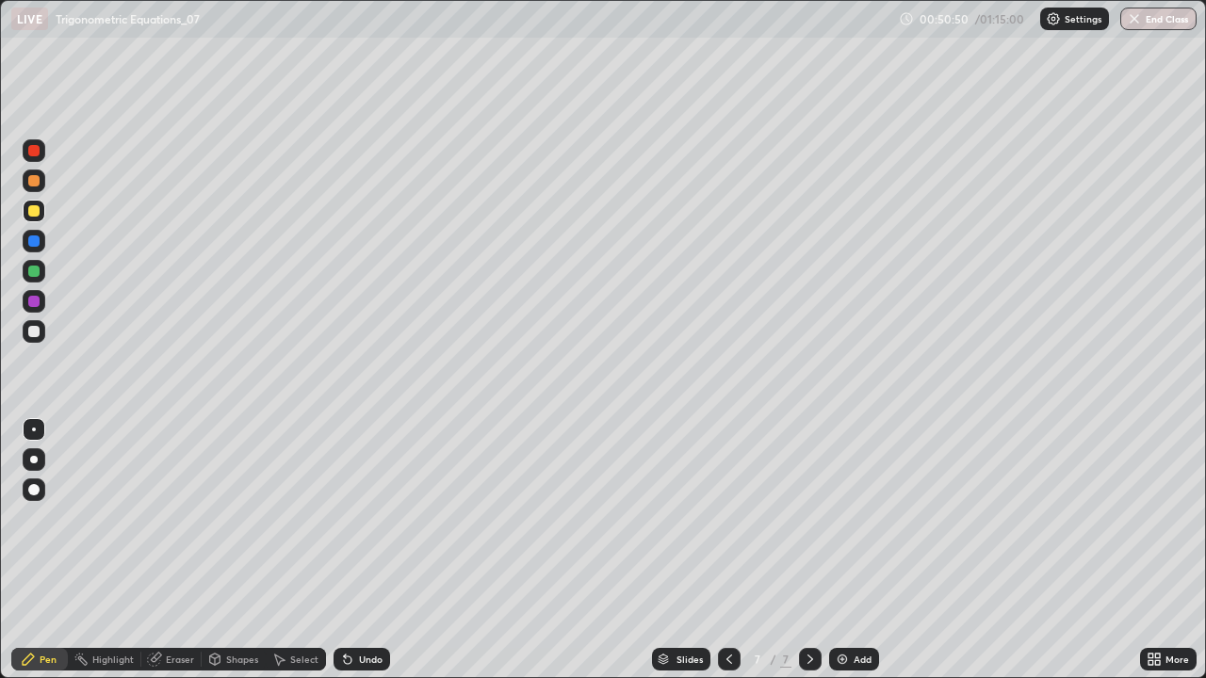
click at [355, 550] on div "Undo" at bounding box center [361, 659] width 57 height 23
click at [354, 550] on div "Undo" at bounding box center [361, 659] width 57 height 23
click at [358, 550] on div "Undo" at bounding box center [361, 659] width 57 height 23
click at [354, 550] on div "Undo" at bounding box center [361, 659] width 57 height 23
click at [29, 341] on div at bounding box center [34, 331] width 23 height 23
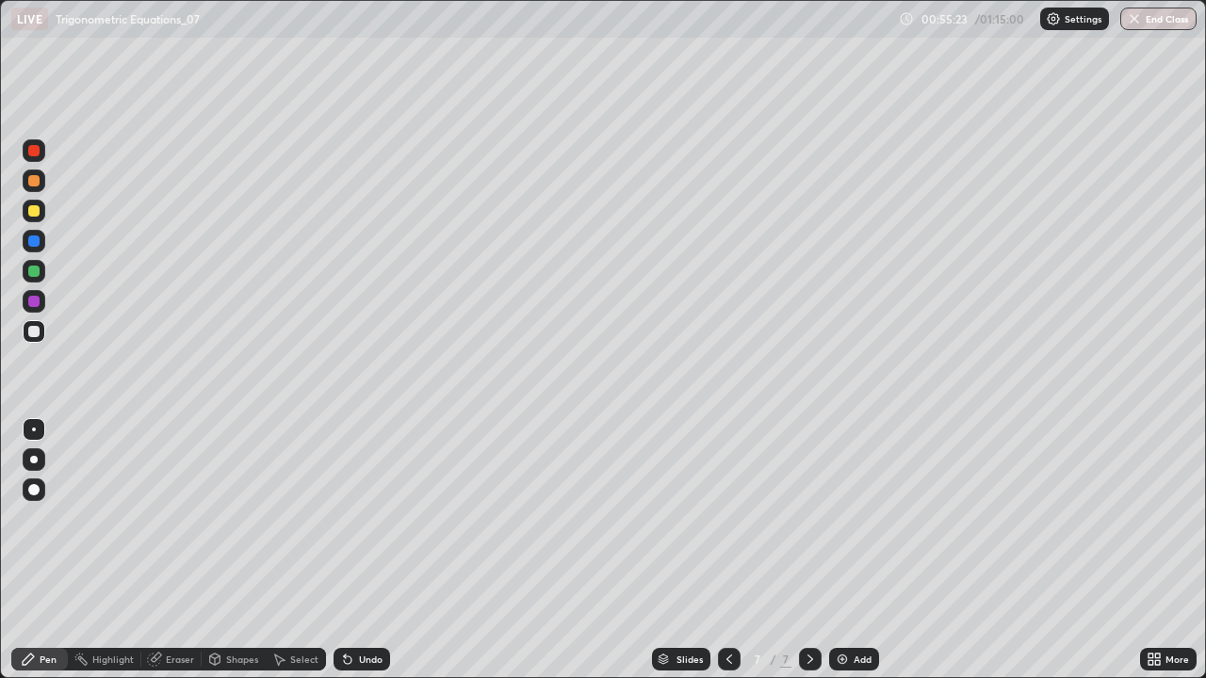
click at [852, 550] on div "Add" at bounding box center [854, 659] width 50 height 23
click at [31, 335] on div at bounding box center [33, 331] width 11 height 11
click at [33, 209] on div at bounding box center [33, 210] width 11 height 11
click at [363, 550] on div "Undo" at bounding box center [371, 659] width 24 height 9
click at [361, 550] on div "Undo" at bounding box center [371, 659] width 24 height 9
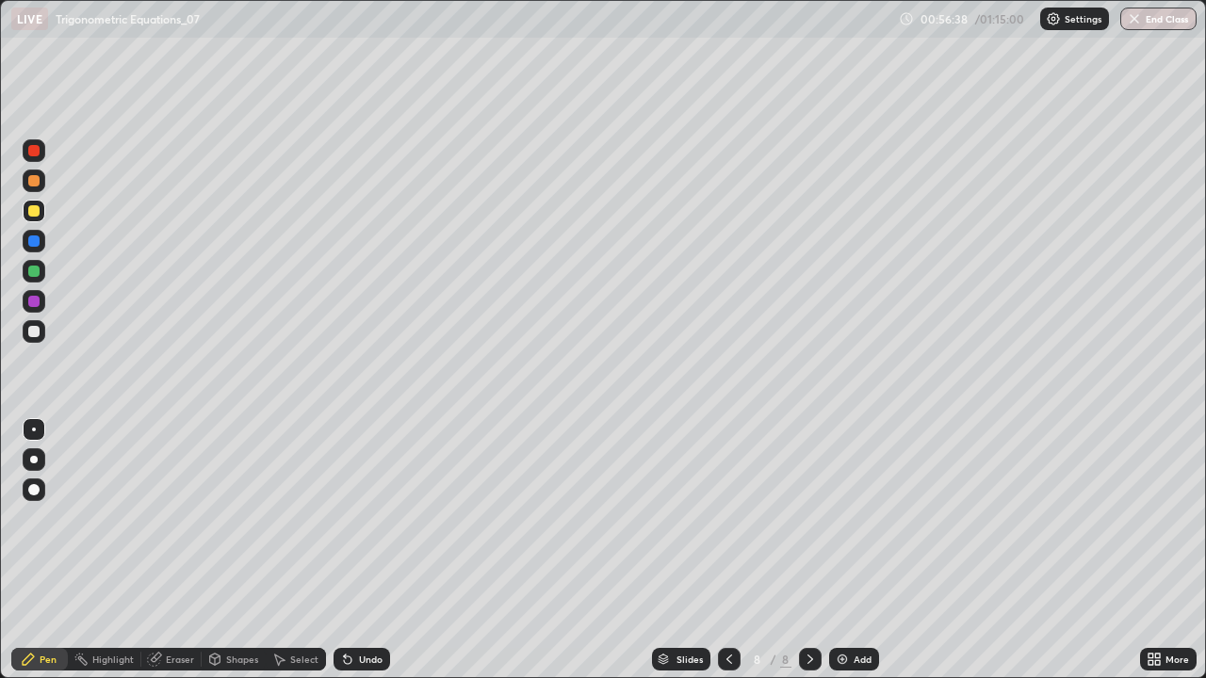
click at [364, 550] on div "Undo" at bounding box center [371, 659] width 24 height 9
click at [355, 550] on div "Undo" at bounding box center [361, 659] width 57 height 23
click at [352, 550] on div "Undo" at bounding box center [361, 659] width 57 height 23
click at [350, 550] on div "Undo" at bounding box center [361, 659] width 57 height 23
click at [847, 550] on img at bounding box center [842, 659] width 15 height 15
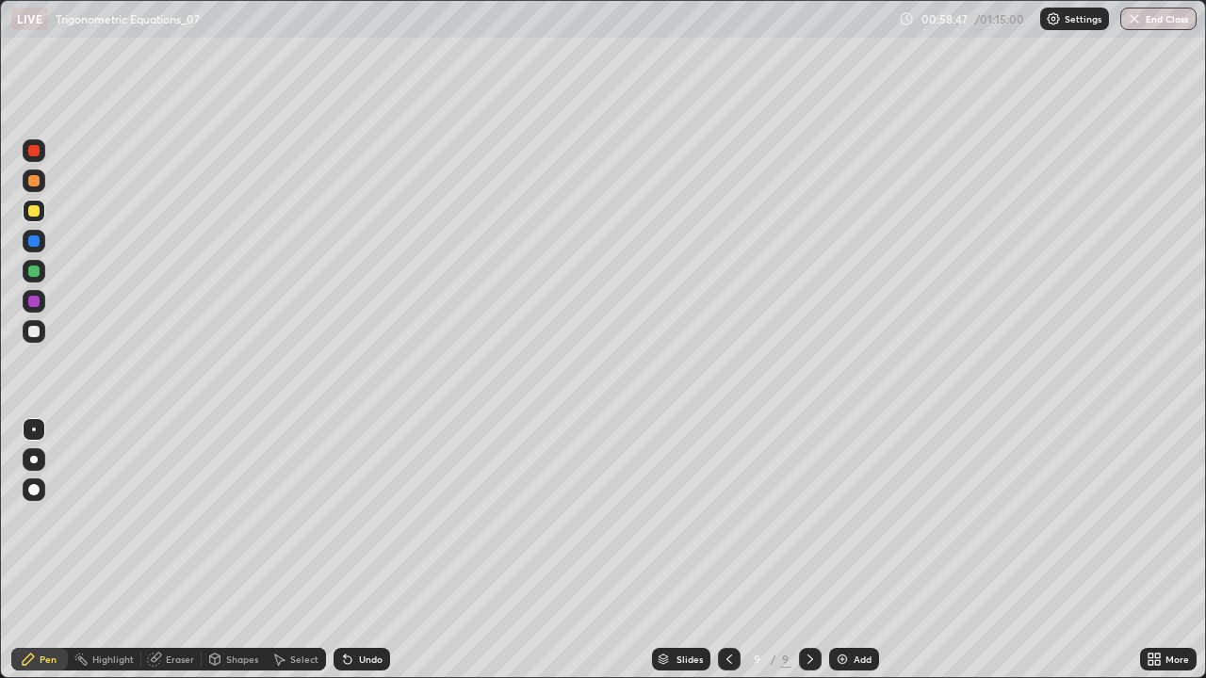
click at [31, 330] on div at bounding box center [33, 331] width 11 height 11
click at [347, 550] on icon at bounding box center [348, 661] width 8 height 8
click at [345, 550] on icon at bounding box center [348, 661] width 8 height 8
click at [353, 550] on div "Undo" at bounding box center [361, 659] width 57 height 23
click at [351, 550] on div "Undo" at bounding box center [361, 659] width 57 height 23
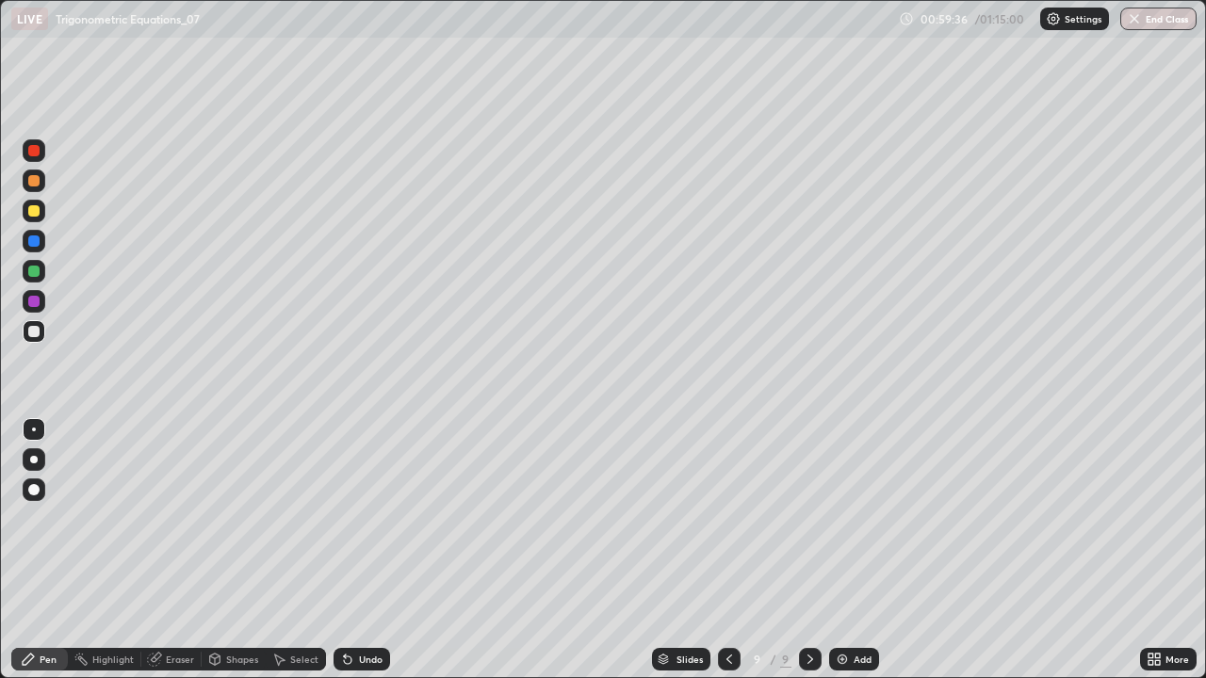
click at [353, 550] on div "Undo" at bounding box center [361, 659] width 57 height 23
click at [356, 550] on div "Undo" at bounding box center [361, 659] width 57 height 23
click at [357, 550] on div "Undo" at bounding box center [361, 659] width 57 height 23
click at [354, 550] on div "Undo" at bounding box center [361, 659] width 57 height 23
click at [345, 550] on icon at bounding box center [348, 661] width 8 height 8
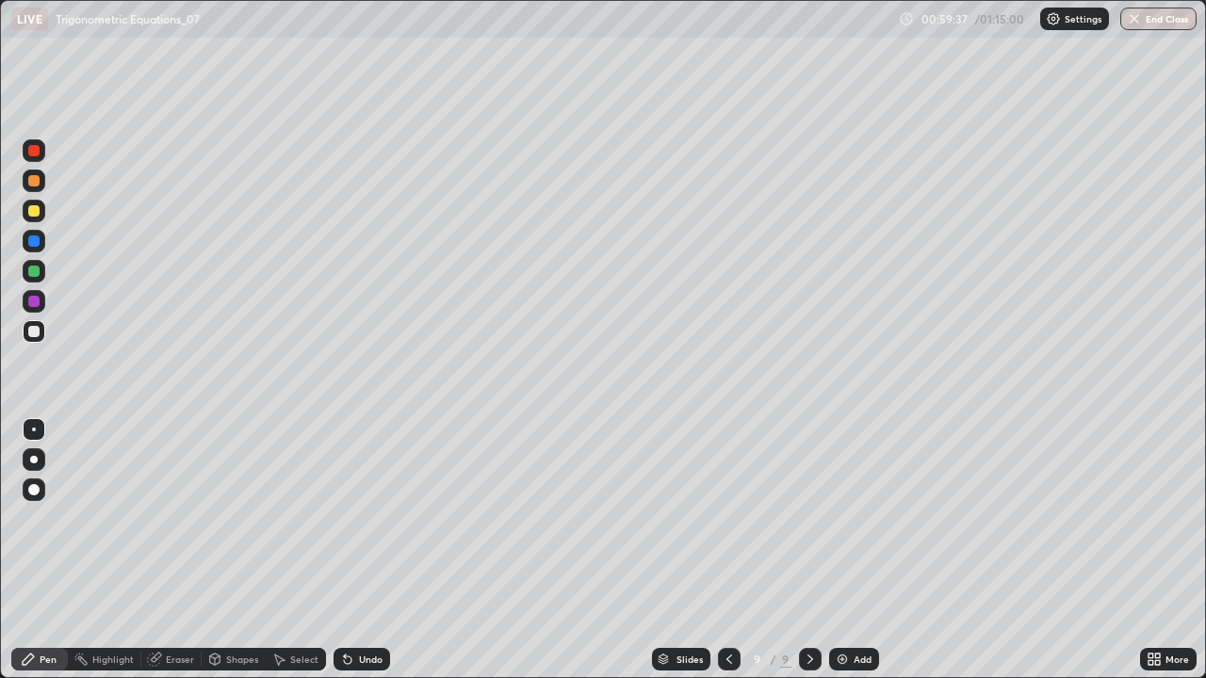
click at [345, 550] on icon at bounding box center [348, 661] width 8 height 8
click at [345, 550] on div "Undo" at bounding box center [361, 659] width 57 height 23
click at [345, 550] on icon at bounding box center [348, 661] width 8 height 8
click at [344, 550] on icon at bounding box center [348, 661] width 8 height 8
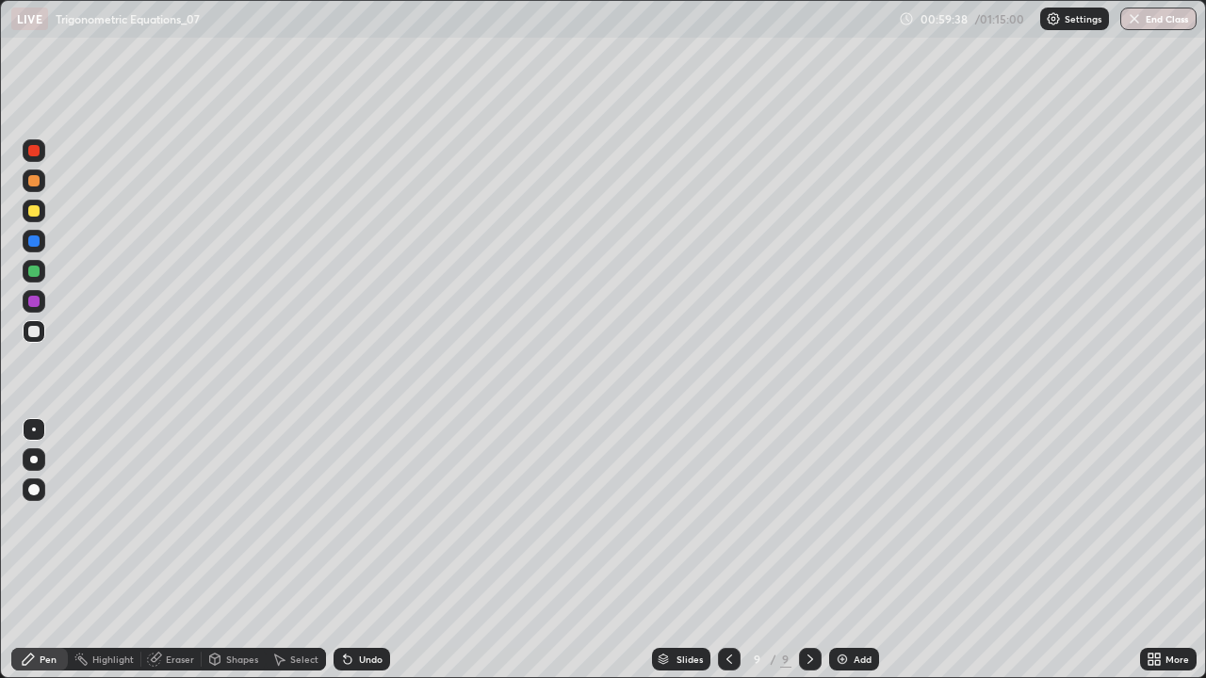
click at [346, 550] on icon at bounding box center [348, 661] width 8 height 8
click at [344, 550] on icon at bounding box center [345, 656] width 2 height 2
click at [31, 244] on div at bounding box center [33, 241] width 11 height 11
click at [383, 550] on div "Undo" at bounding box center [361, 659] width 57 height 23
click at [374, 550] on div "Undo" at bounding box center [371, 659] width 24 height 9
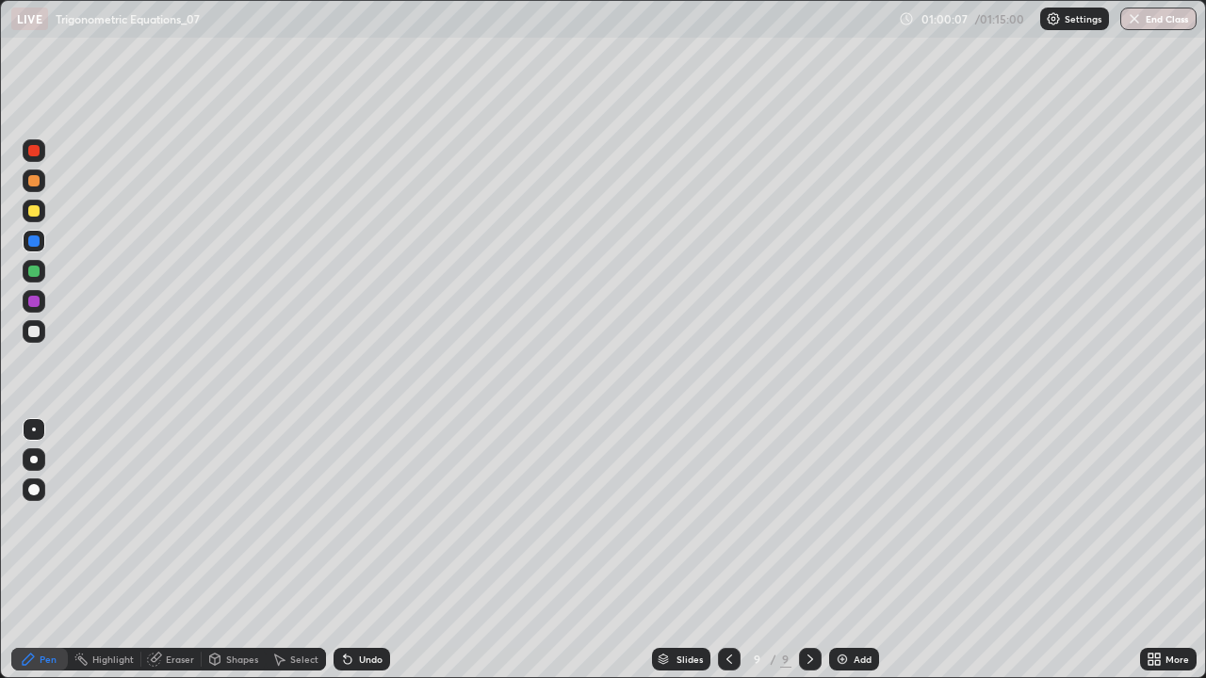
click at [379, 550] on div "Undo" at bounding box center [371, 659] width 24 height 9
click at [366, 550] on div "Undo" at bounding box center [371, 659] width 24 height 9
click at [359, 550] on div "Undo" at bounding box center [361, 659] width 57 height 23
click at [352, 550] on div "Undo" at bounding box center [361, 659] width 57 height 23
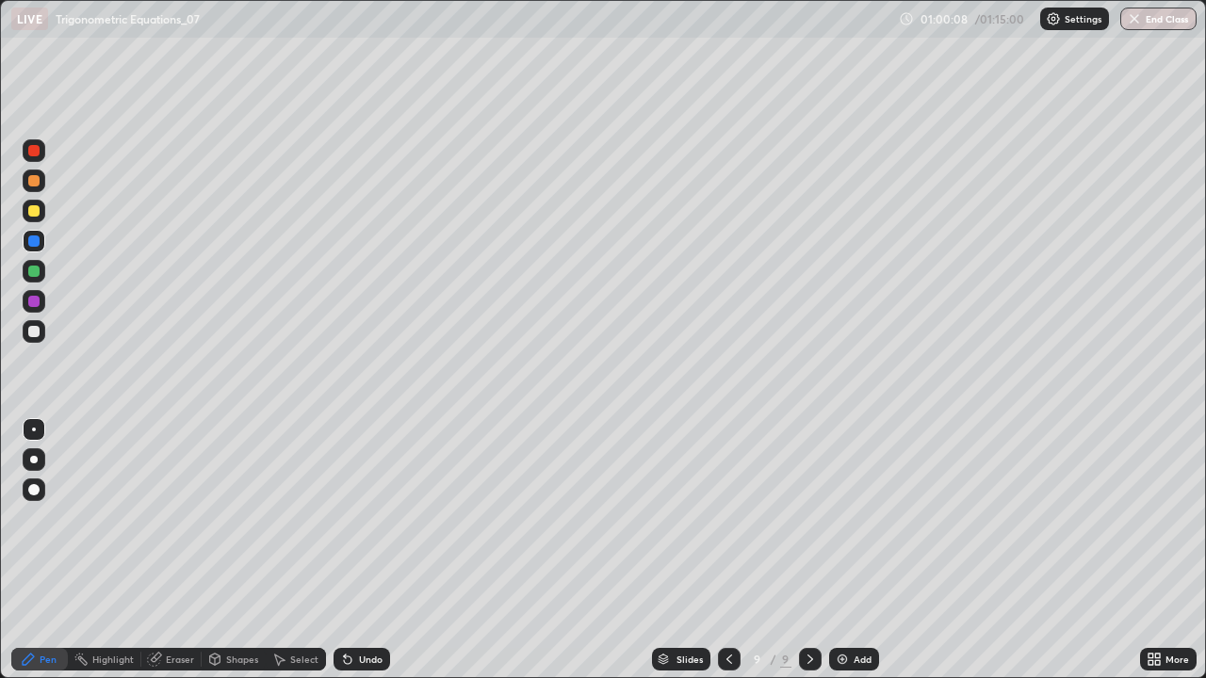
click at [352, 550] on div "Undo" at bounding box center [361, 659] width 57 height 23
click at [359, 550] on div "Undo" at bounding box center [371, 659] width 24 height 9
click at [350, 550] on div "Undo" at bounding box center [361, 659] width 57 height 23
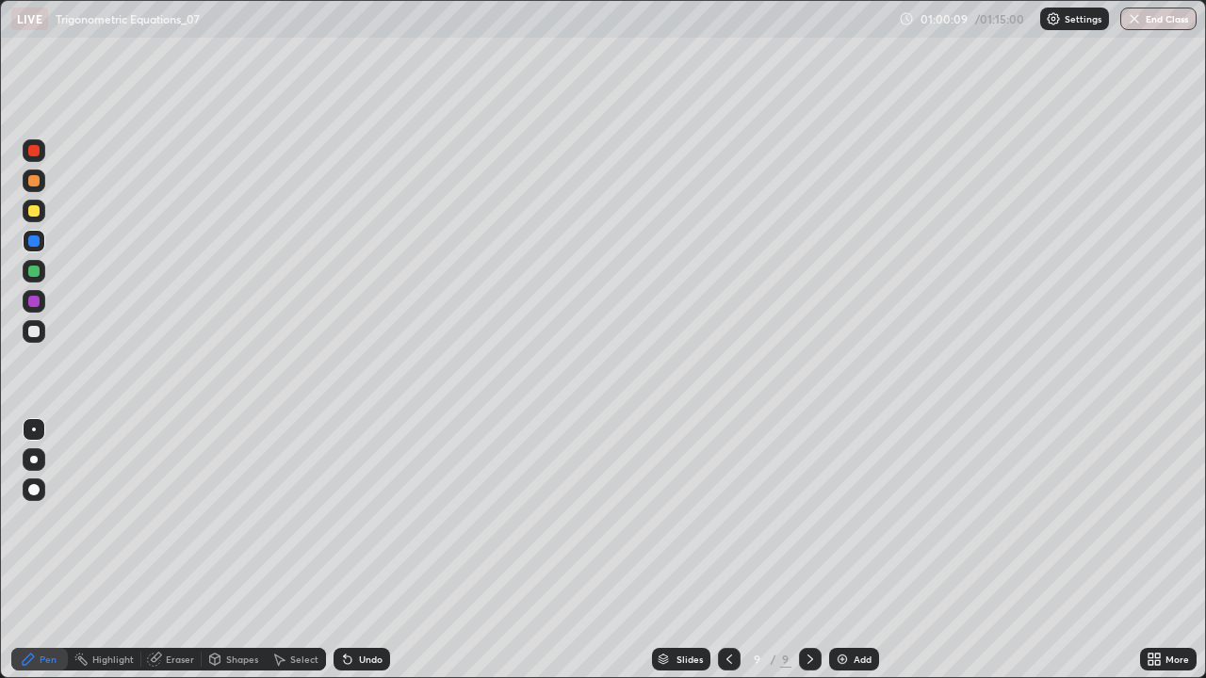
click at [345, 550] on icon at bounding box center [348, 661] width 8 height 8
click at [355, 550] on div "Undo" at bounding box center [361, 659] width 57 height 23
click at [345, 550] on icon at bounding box center [348, 661] width 8 height 8
click at [23, 332] on div at bounding box center [34, 331] width 23 height 23
click at [29, 212] on div at bounding box center [33, 210] width 11 height 11
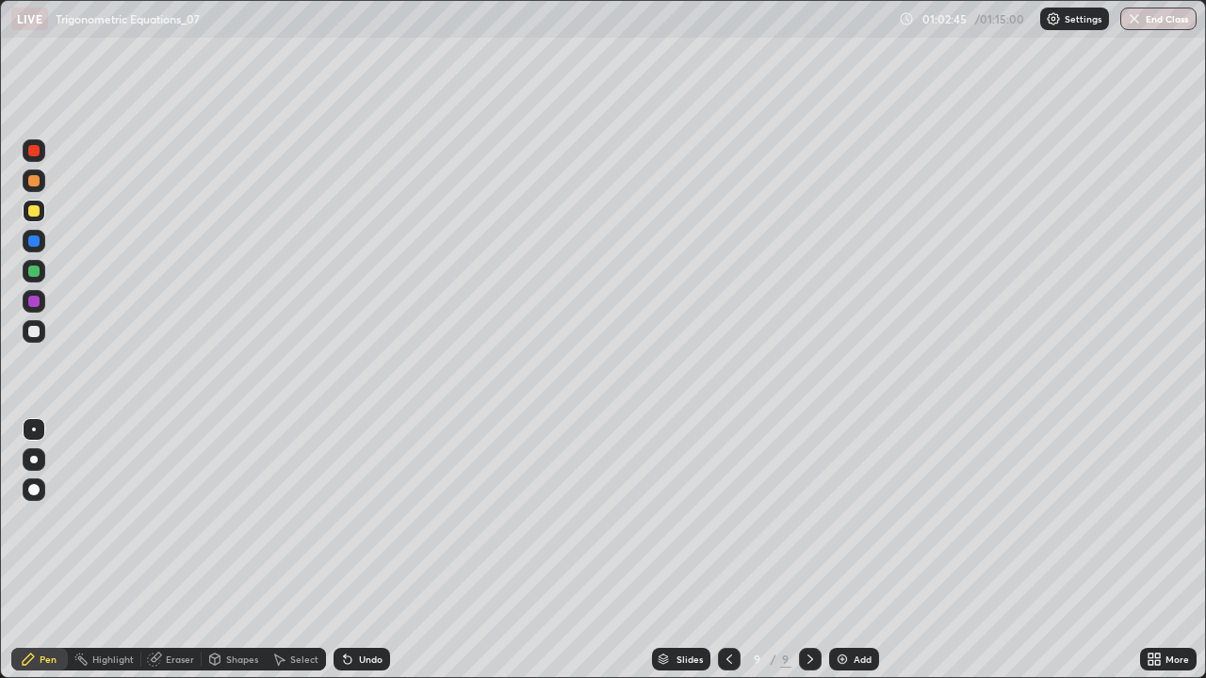
click at [359, 550] on div "Undo" at bounding box center [371, 659] width 24 height 9
click at [384, 550] on div "Undo" at bounding box center [361, 659] width 57 height 23
click at [37, 236] on div at bounding box center [33, 241] width 11 height 11
click at [39, 268] on div at bounding box center [33, 271] width 11 height 11
click at [26, 336] on div at bounding box center [34, 331] width 23 height 23
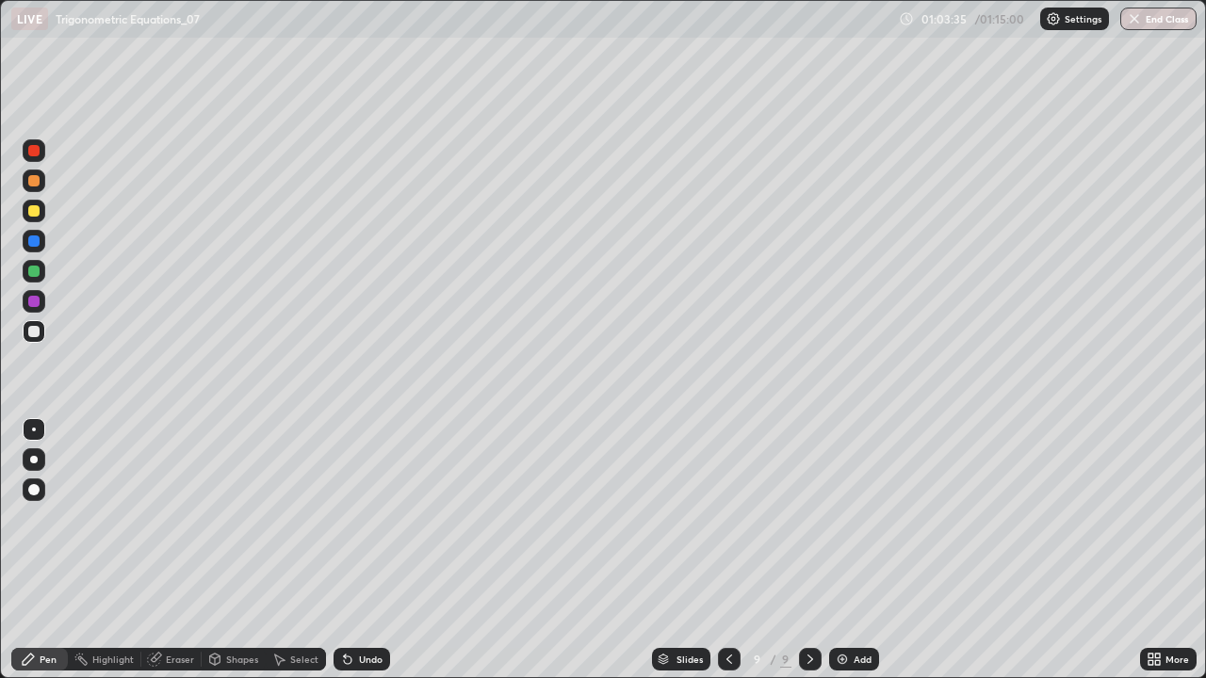
click at [367, 550] on div "Undo" at bounding box center [361, 659] width 57 height 23
click at [359, 550] on div "Undo" at bounding box center [371, 659] width 24 height 9
click at [345, 550] on icon at bounding box center [348, 661] width 8 height 8
click at [30, 272] on div at bounding box center [33, 271] width 11 height 11
click at [368, 550] on div "Undo" at bounding box center [371, 659] width 24 height 9
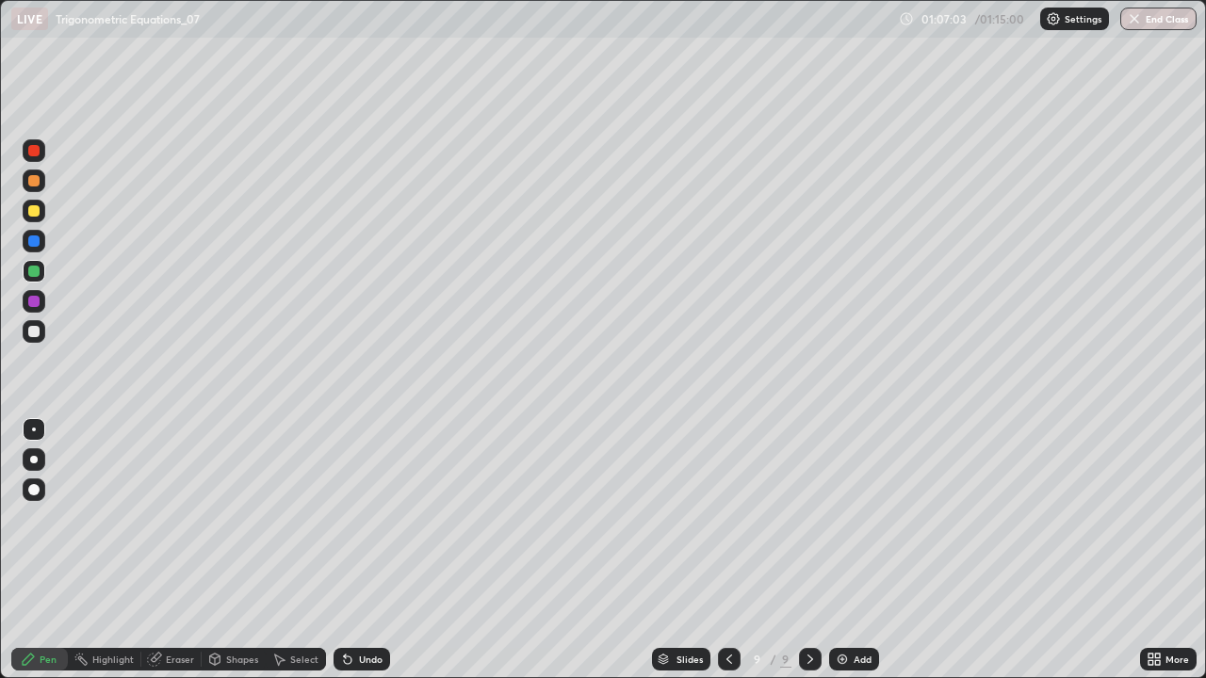
click at [847, 550] on img at bounding box center [842, 659] width 15 height 15
click at [27, 219] on div at bounding box center [34, 211] width 23 height 23
click at [30, 334] on div at bounding box center [33, 331] width 11 height 11
click at [34, 215] on div at bounding box center [33, 210] width 11 height 11
click at [359, 550] on div "Undo" at bounding box center [371, 659] width 24 height 9
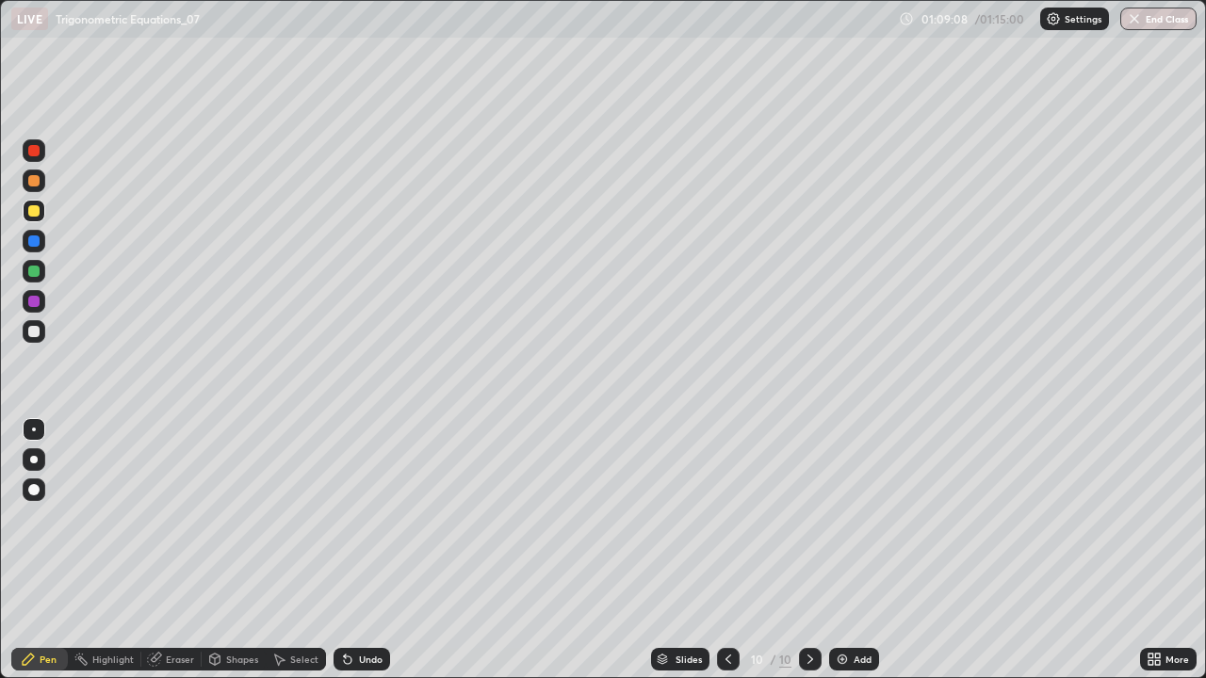
click at [358, 550] on div "Undo" at bounding box center [361, 659] width 57 height 23
click at [26, 333] on div at bounding box center [34, 331] width 23 height 23
click at [171, 550] on div "Eraser" at bounding box center [180, 659] width 28 height 9
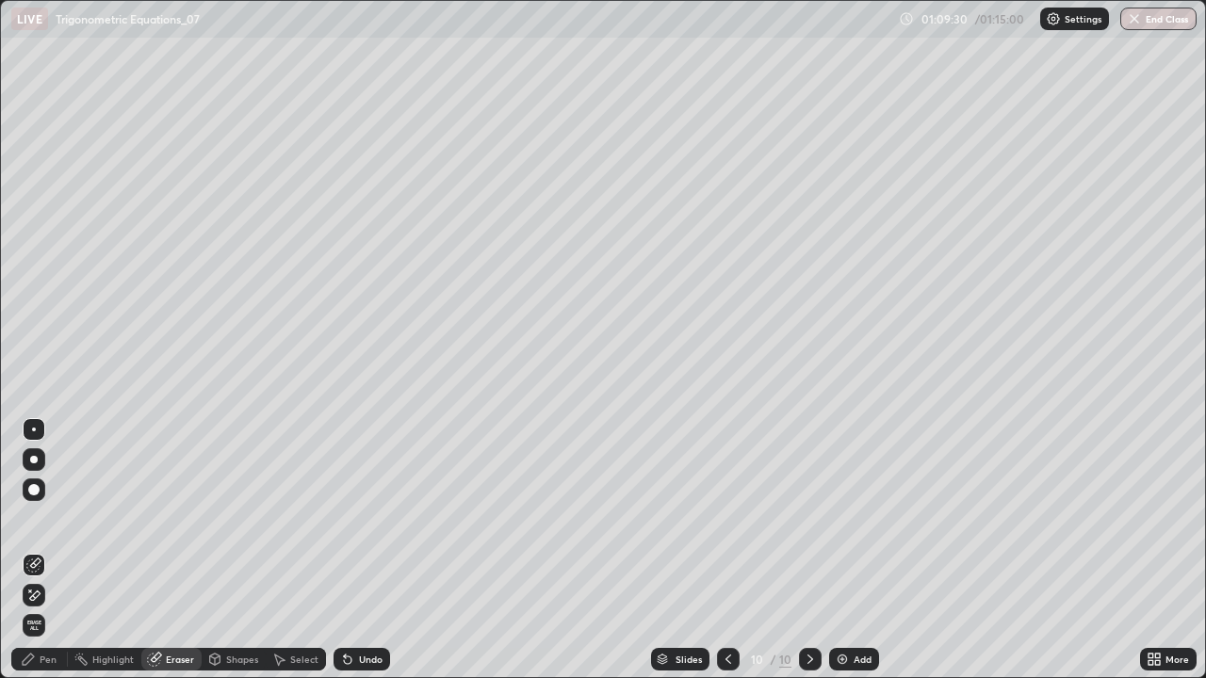
click at [43, 550] on div "Pen" at bounding box center [39, 659] width 57 height 23
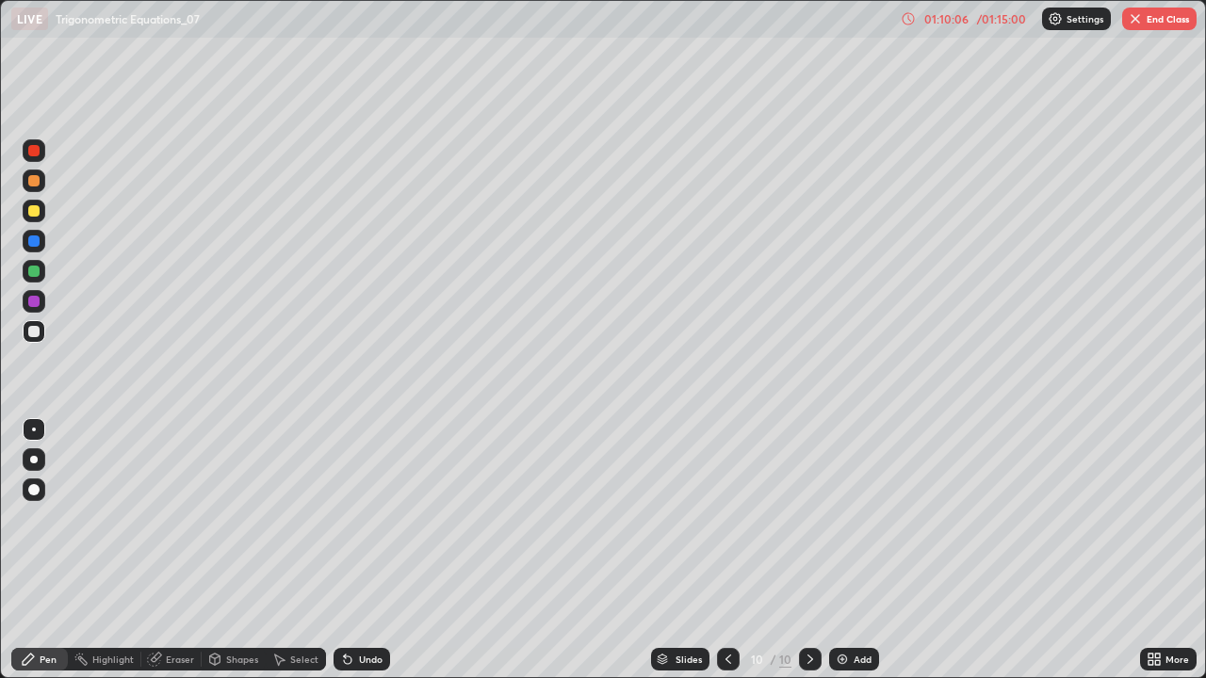
click at [170, 550] on div "Eraser" at bounding box center [180, 659] width 28 height 9
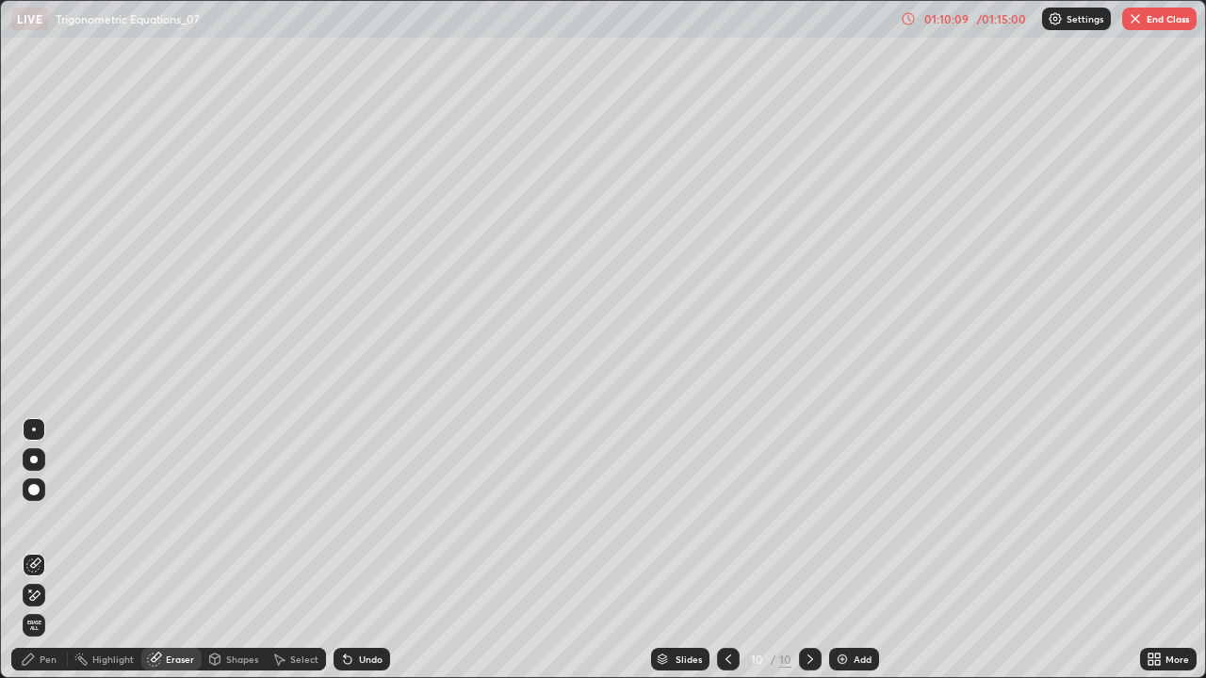
click at [55, 550] on div "Pen" at bounding box center [48, 659] width 17 height 9
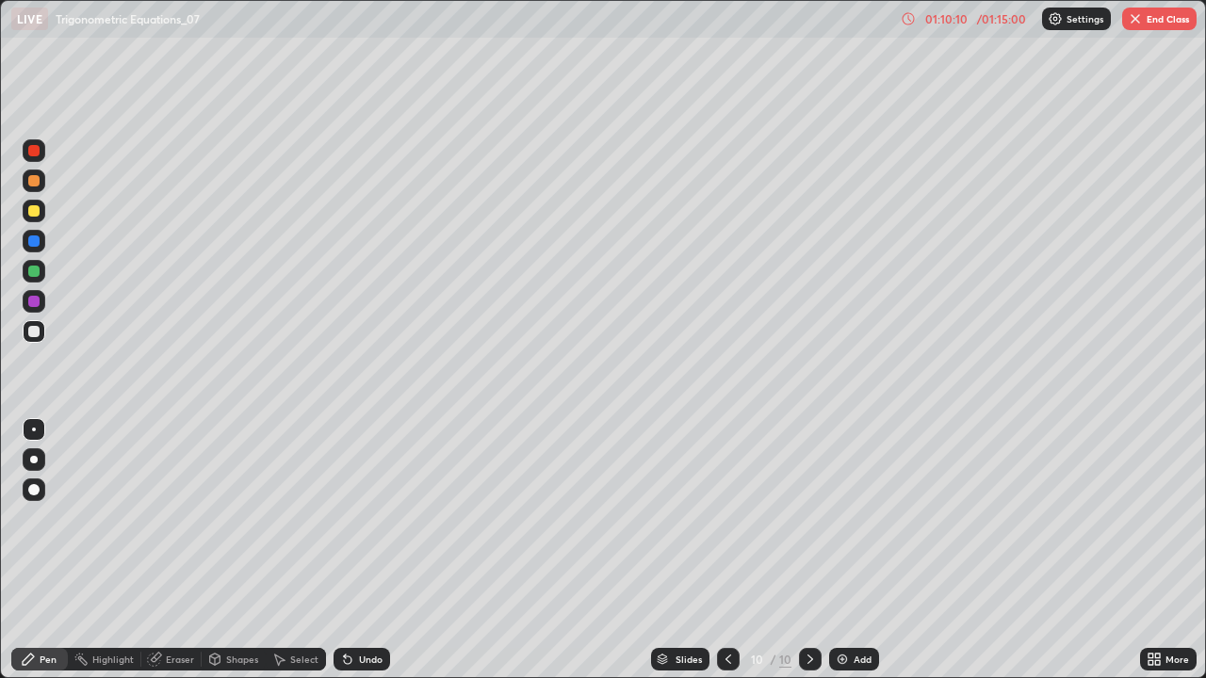
click at [41, 550] on div "Pen" at bounding box center [48, 659] width 17 height 9
click at [38, 268] on div at bounding box center [33, 271] width 11 height 11
click at [285, 550] on div "Select" at bounding box center [296, 659] width 60 height 23
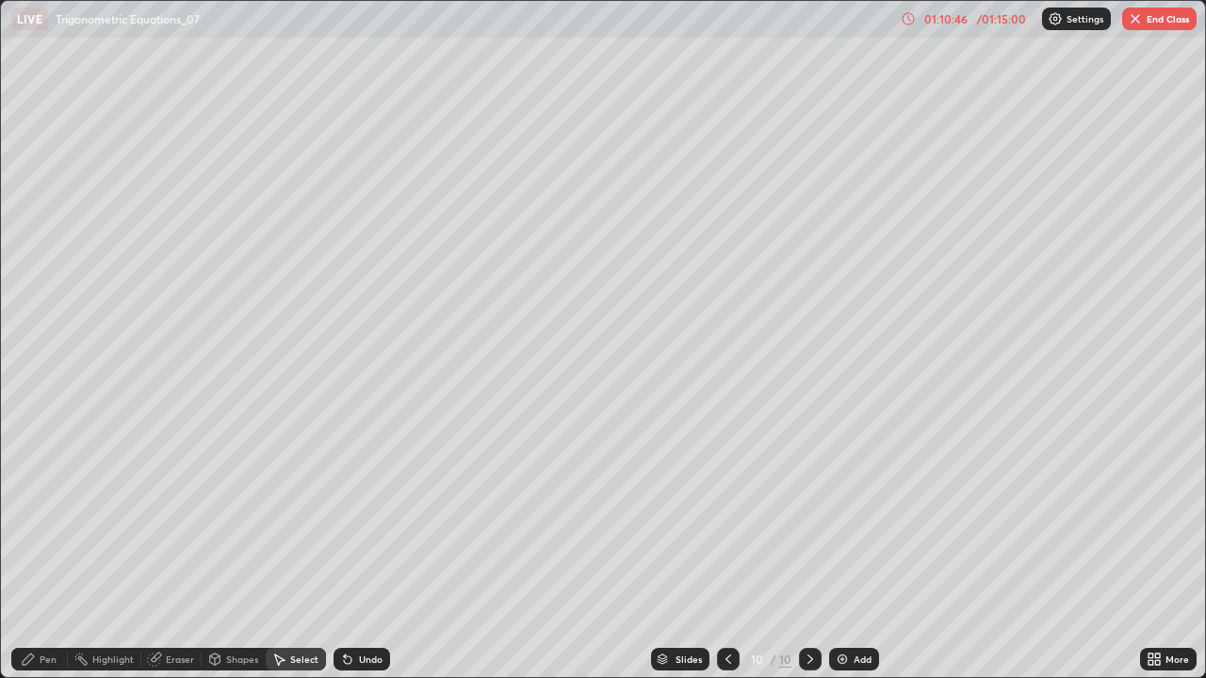
click at [181, 550] on div "Eraser" at bounding box center [180, 659] width 28 height 9
click at [38, 550] on div "Pen" at bounding box center [39, 659] width 57 height 23
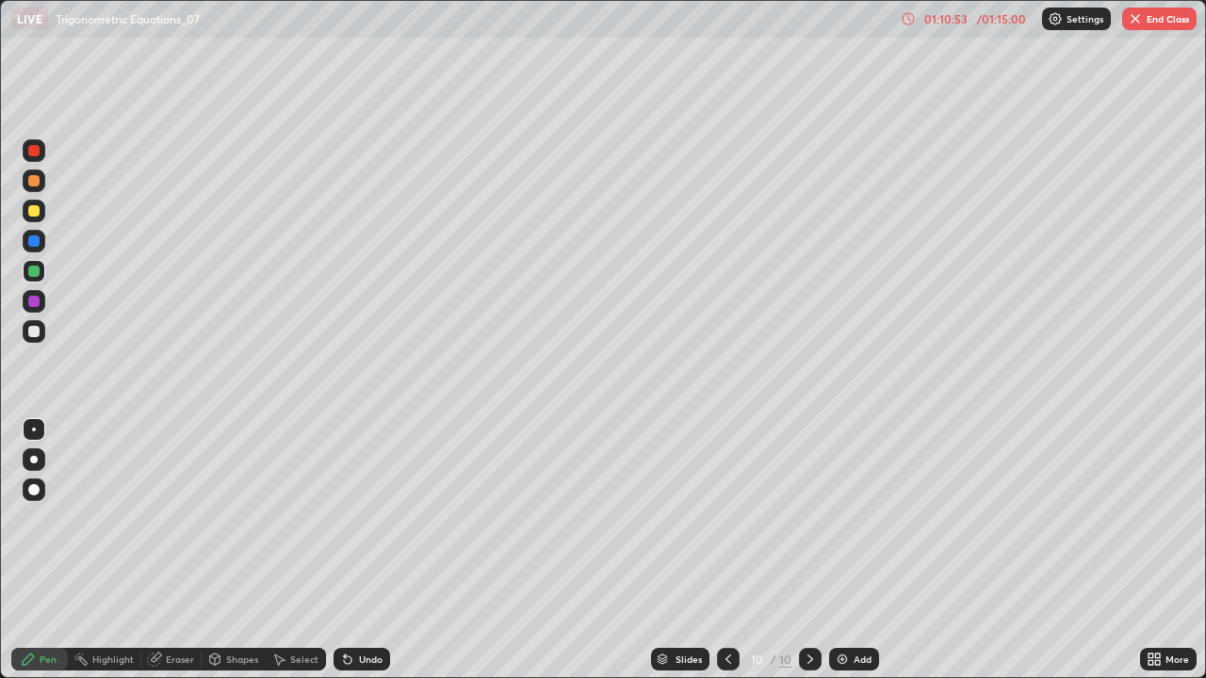
click at [29, 186] on div at bounding box center [33, 180] width 11 height 11
click at [33, 333] on div at bounding box center [33, 331] width 11 height 11
click at [1152, 15] on button "End Class" at bounding box center [1159, 19] width 74 height 23
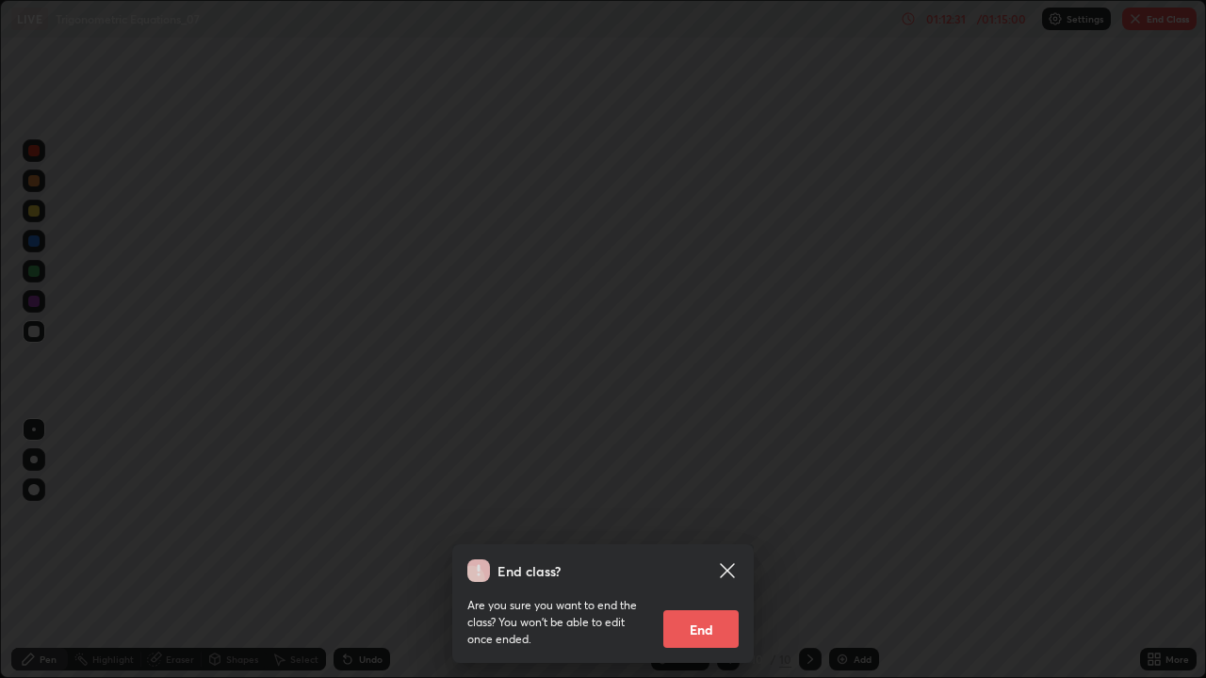
click at [695, 550] on button "End" at bounding box center [700, 629] width 75 height 38
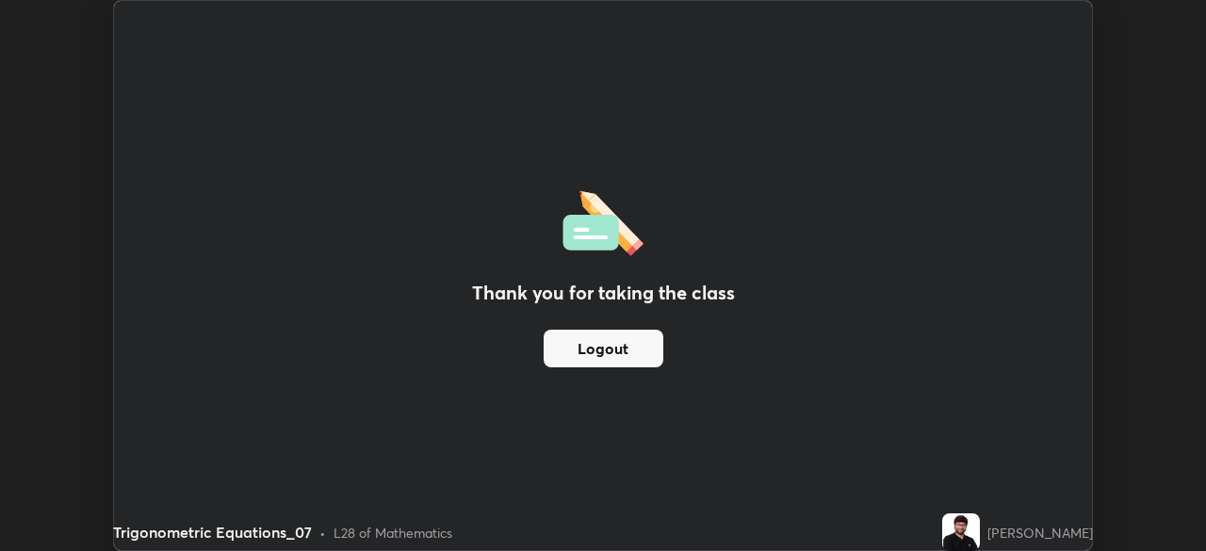
scroll to position [93652, 92998]
